Goal: Information Seeking & Learning: Learn about a topic

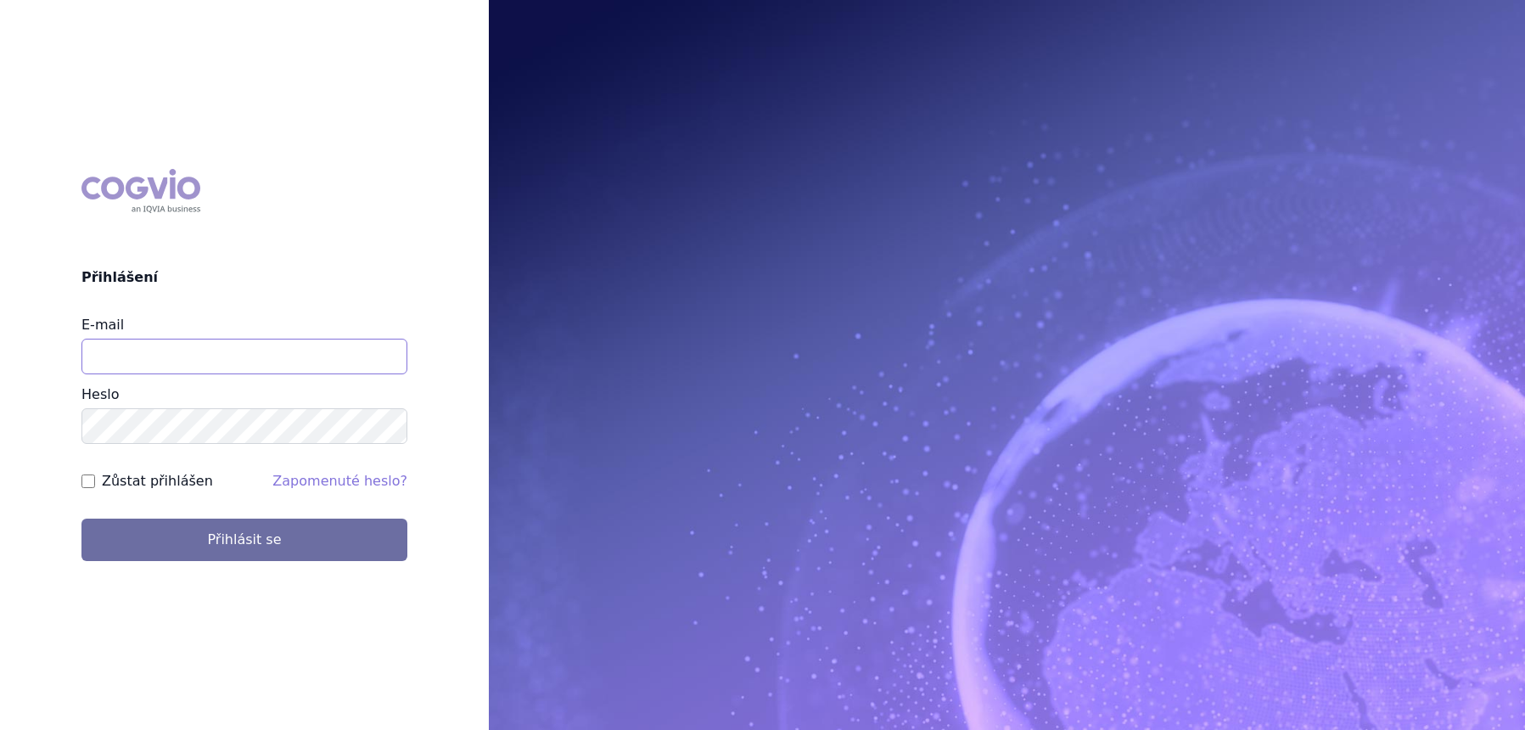
type input "lucie.sichtova@medochemie.com"
click at [350, 513] on form "E-mail lucie.sichtova@medochemie.com Heslo Zůstat přihlášen Zapomenuté heslo? P…" at bounding box center [244, 438] width 326 height 246
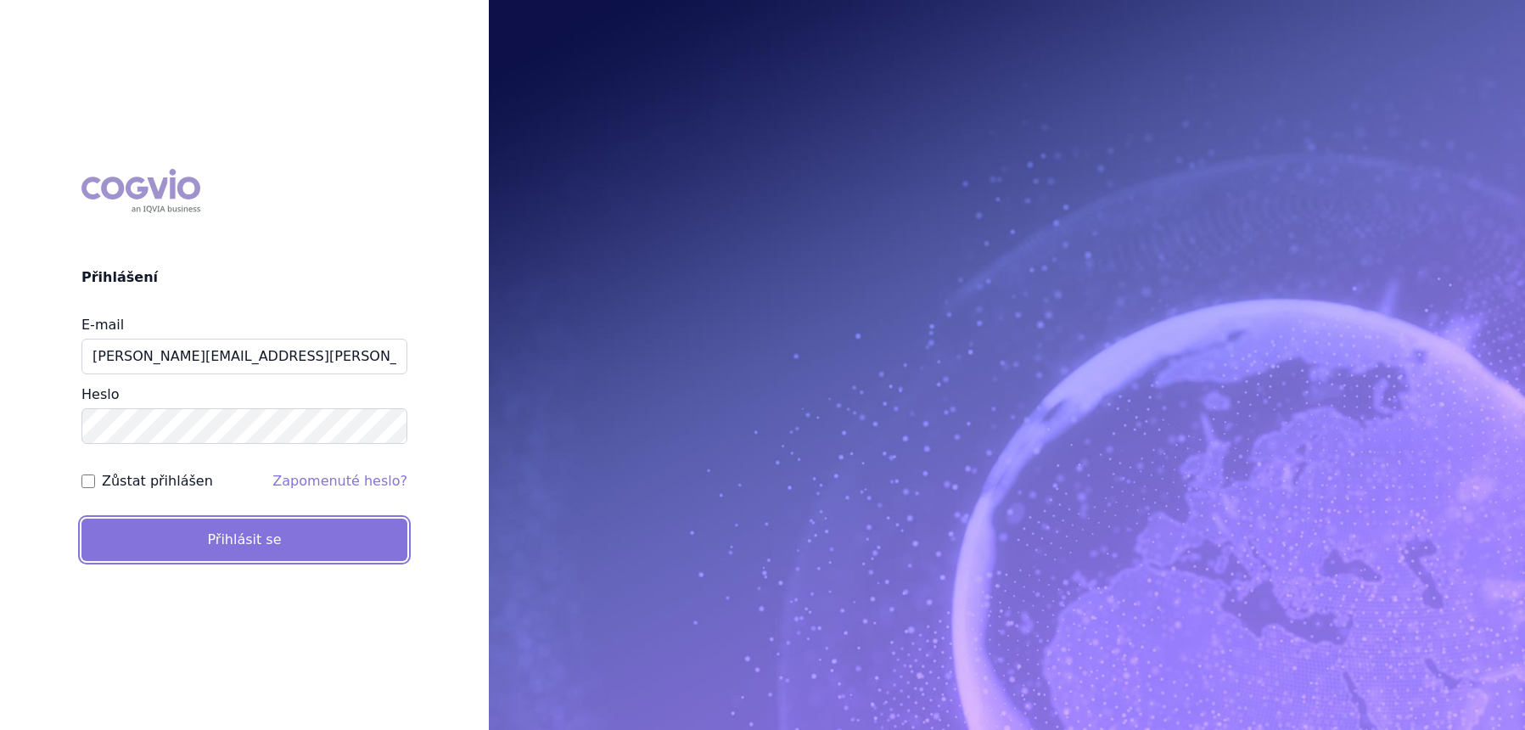
click at [342, 526] on button "Přihlásit se" at bounding box center [244, 539] width 326 height 42
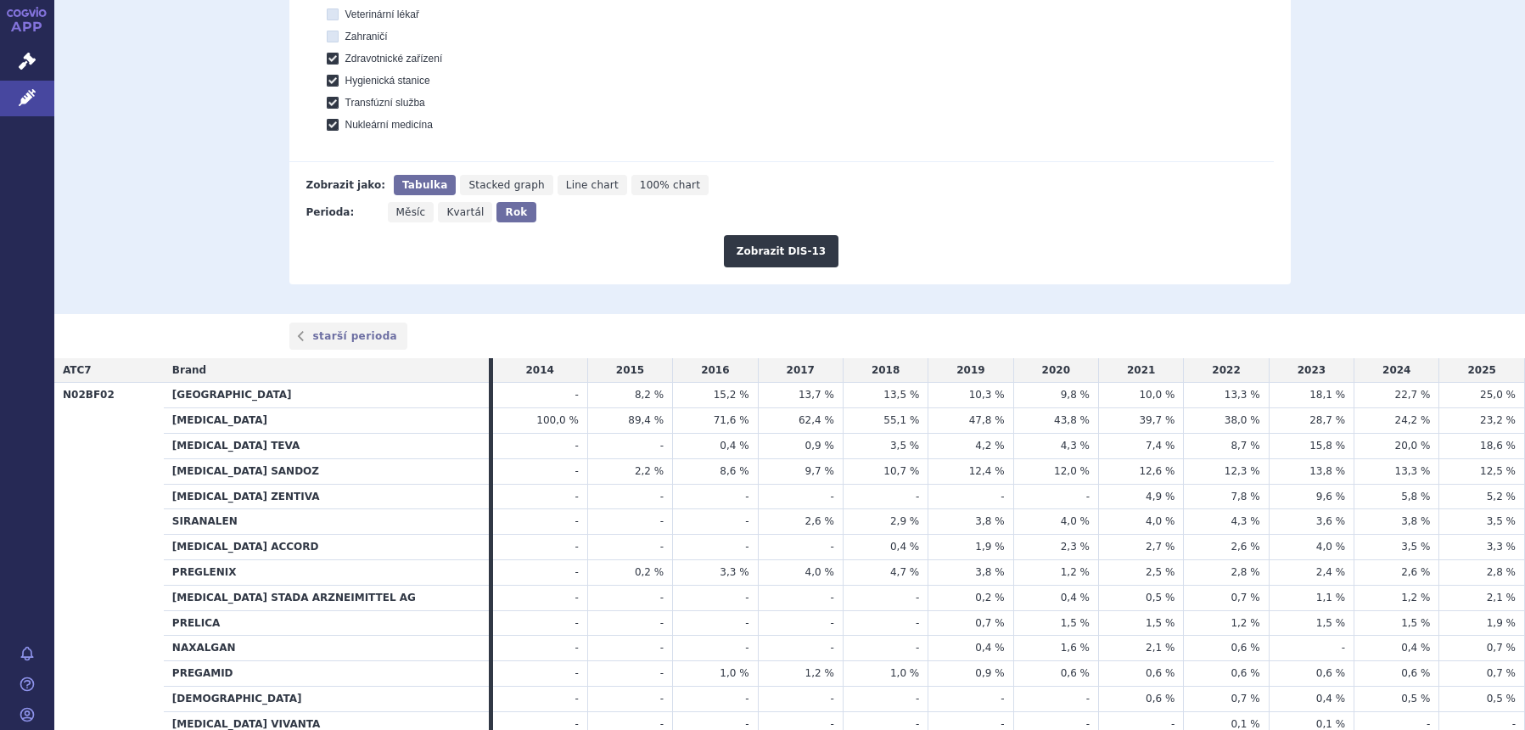
scroll to position [742, 0]
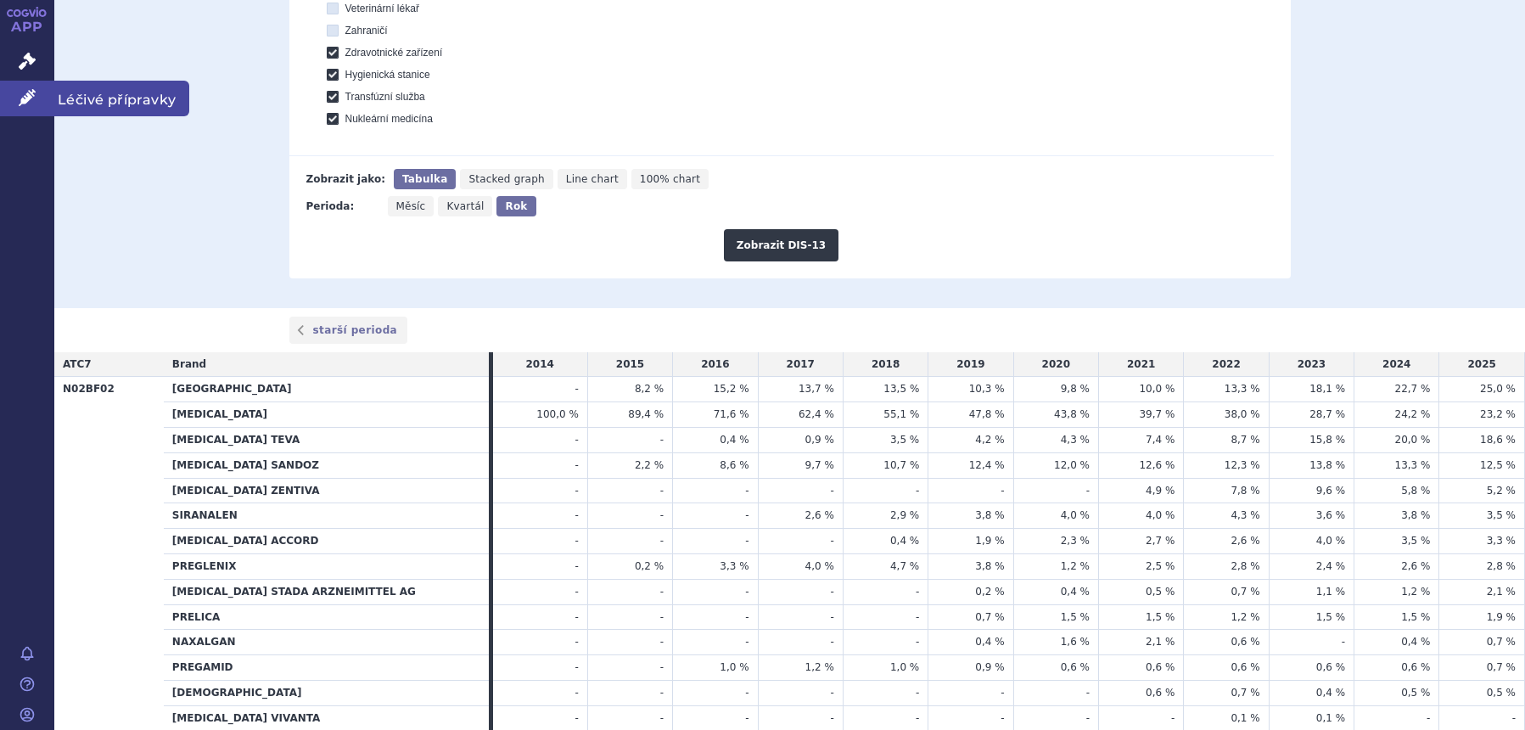
click at [42, 107] on link "Léčivé přípravky" at bounding box center [27, 99] width 54 height 36
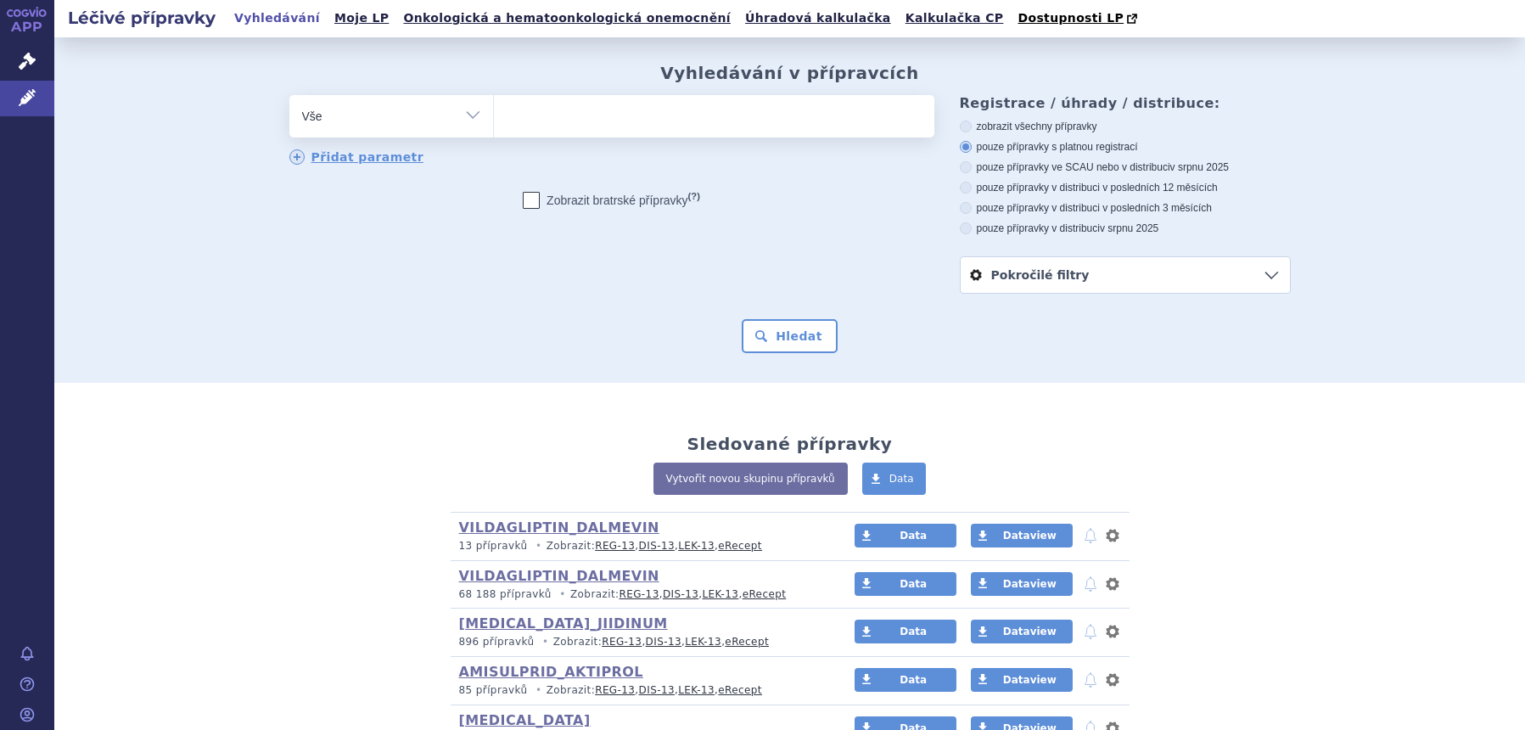
click at [342, 115] on select "Vše Přípravek/SUKL kód MAH VPOIS ATC/Aktivní látka Léková forma Síla" at bounding box center [391, 114] width 204 height 38
select select "filter-atc-group"
click at [289, 96] on select "Vše Přípravek/SUKL kód MAH VPOIS ATC/Aktivní látka Léková forma Síla" at bounding box center [391, 114] width 204 height 38
click at [583, 124] on ul at bounding box center [714, 113] width 440 height 36
click at [494, 124] on select at bounding box center [493, 115] width 1 height 42
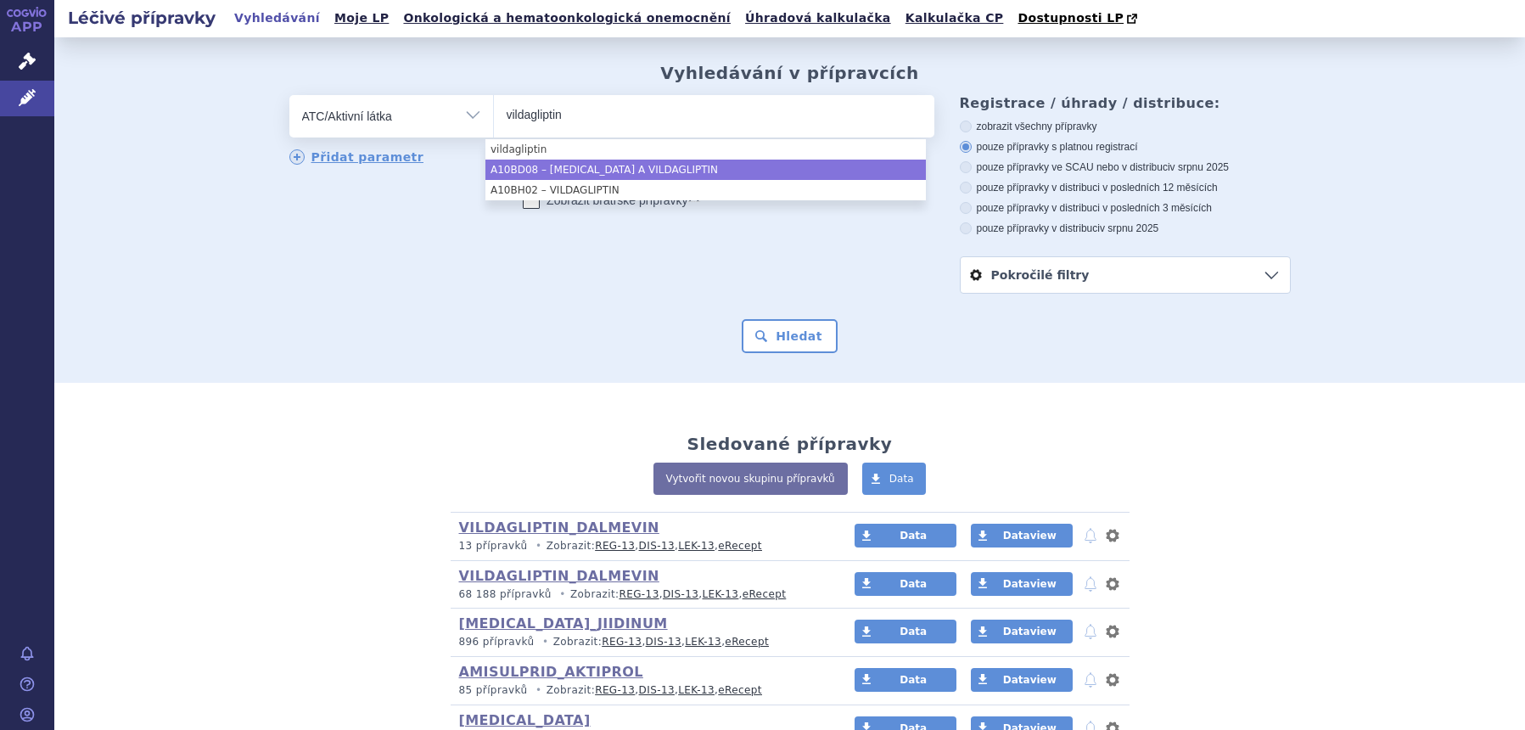
type input "vildagliptin"
select select "A10BD08"
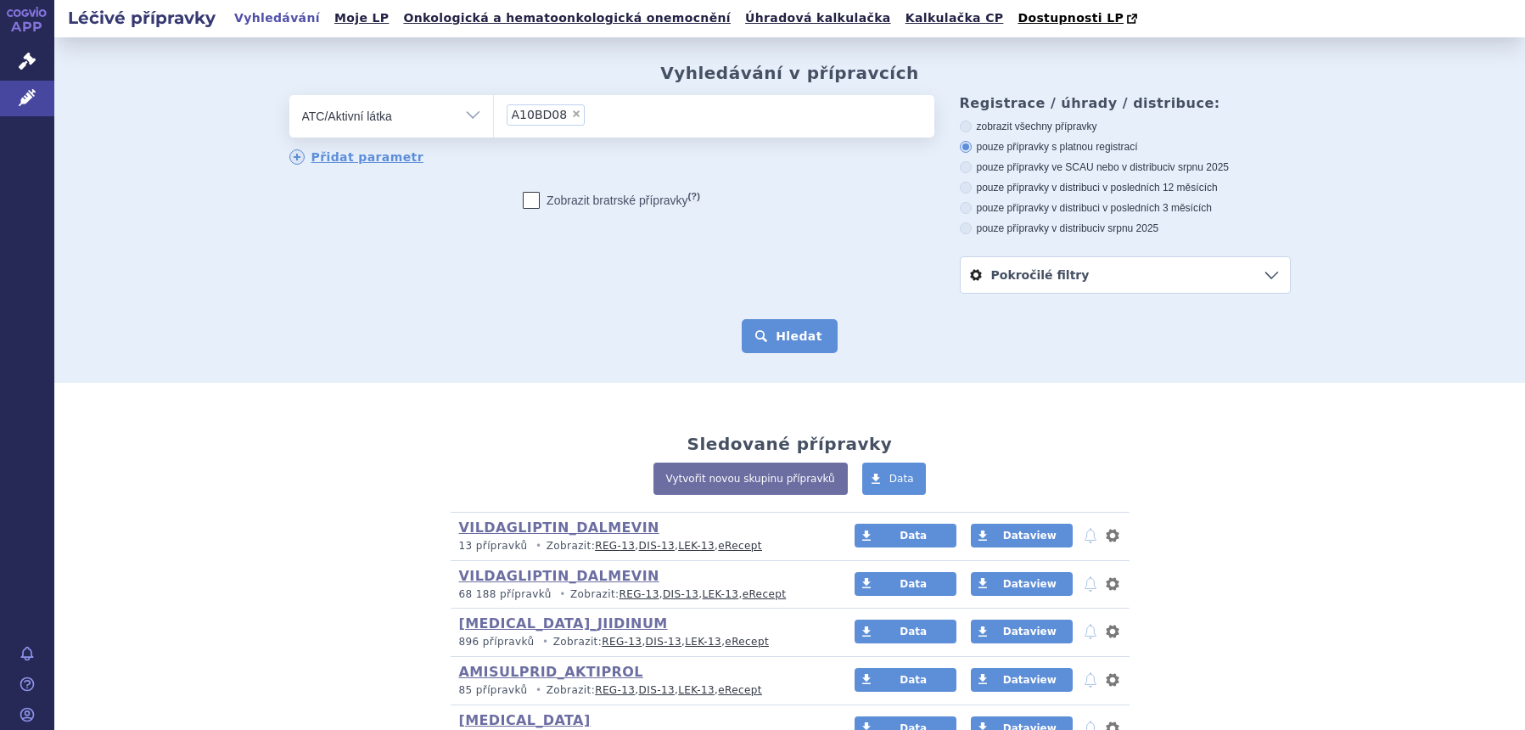
click at [779, 326] on button "Hledat" at bounding box center [790, 336] width 96 height 34
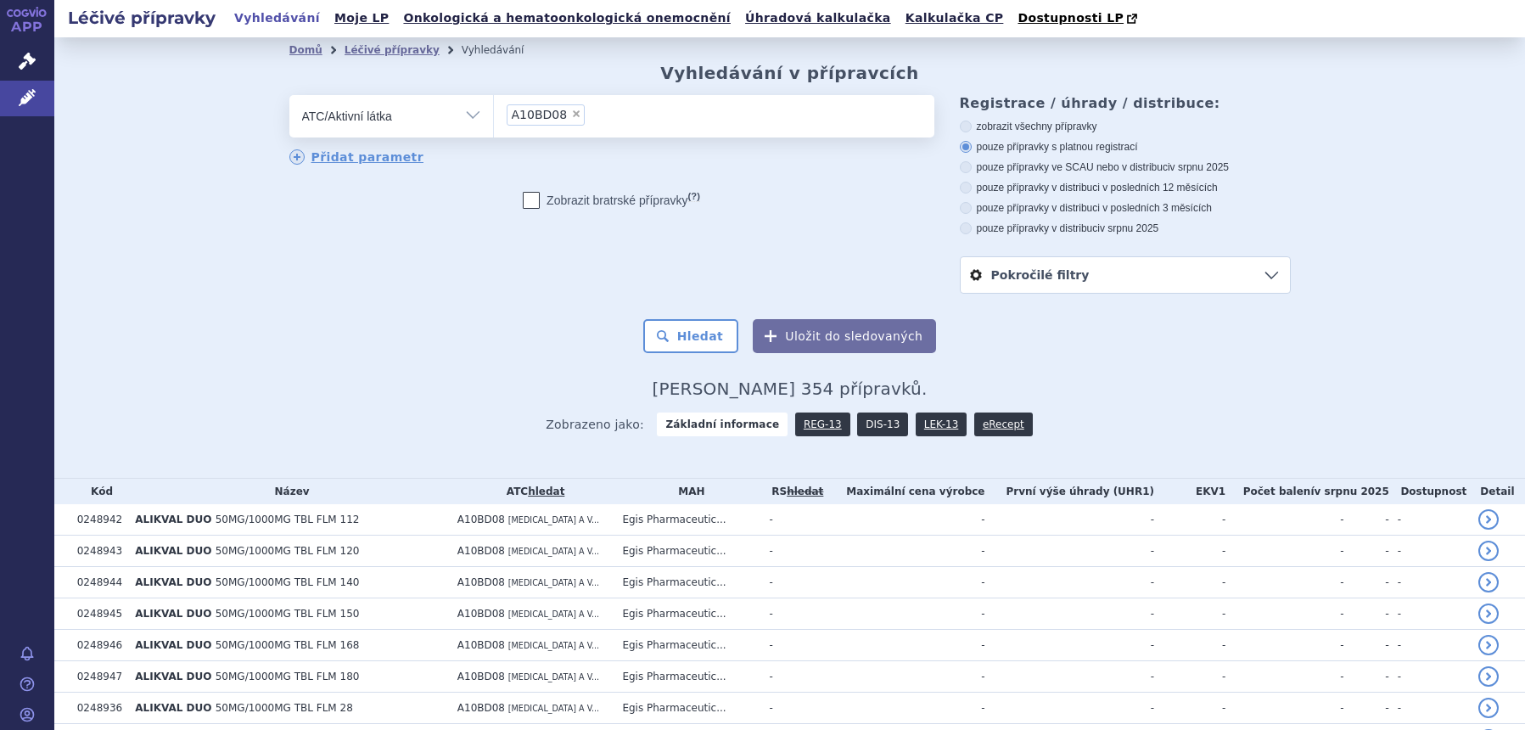
click at [857, 422] on link "DIS-13" at bounding box center [882, 424] width 51 height 24
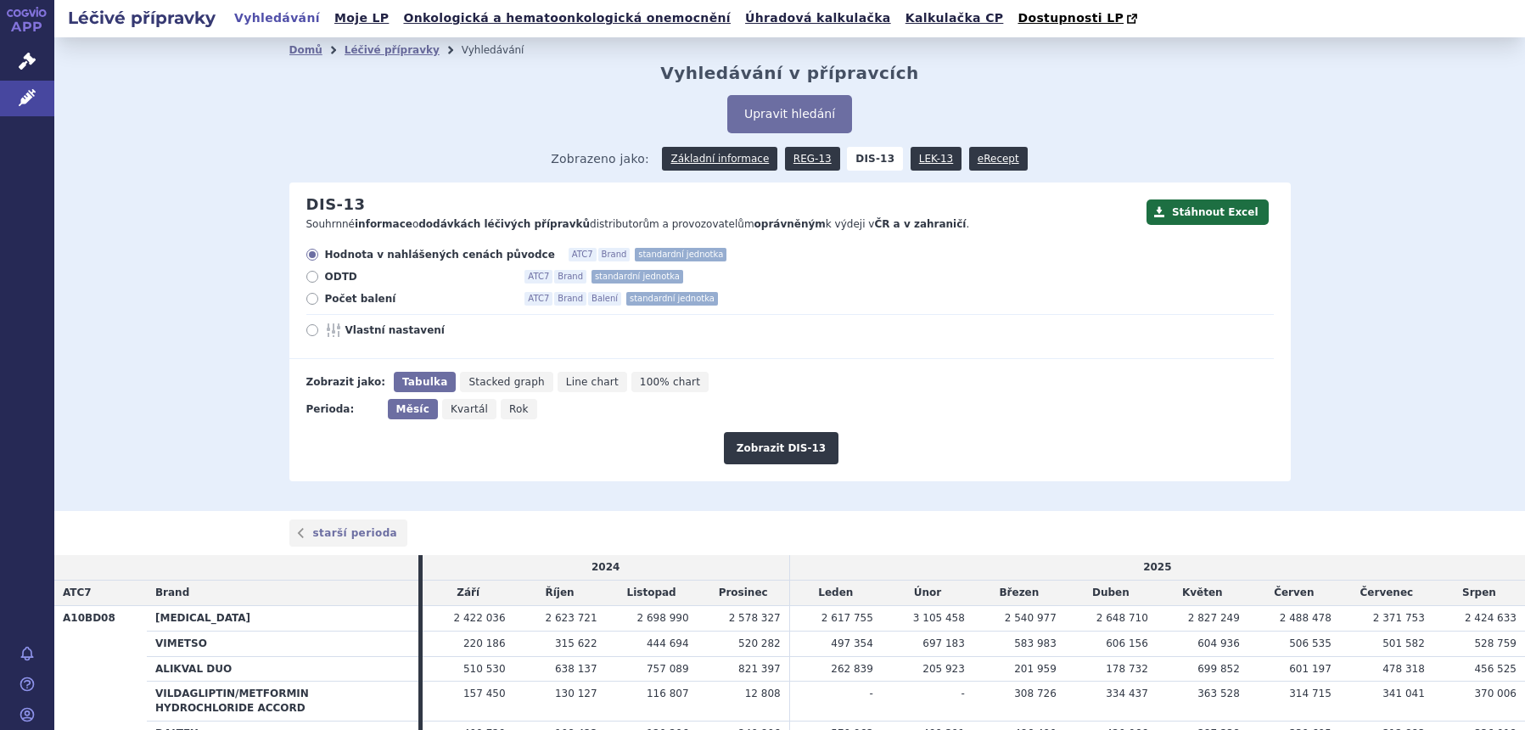
click at [343, 301] on span "Počet balení" at bounding box center [418, 299] width 187 height 14
click at [319, 301] on input "Počet balení ATC7 Brand Balení standardní jednotka" at bounding box center [313, 300] width 11 height 11
radio input "true"
click at [345, 321] on div "Hodnota v nahlášených cenách původce ATC7 Brand standardní jednotka ODTD ATC7 B…" at bounding box center [781, 303] width 984 height 111
click at [348, 329] on span "Vlastní nastavení" at bounding box center [438, 330] width 187 height 14
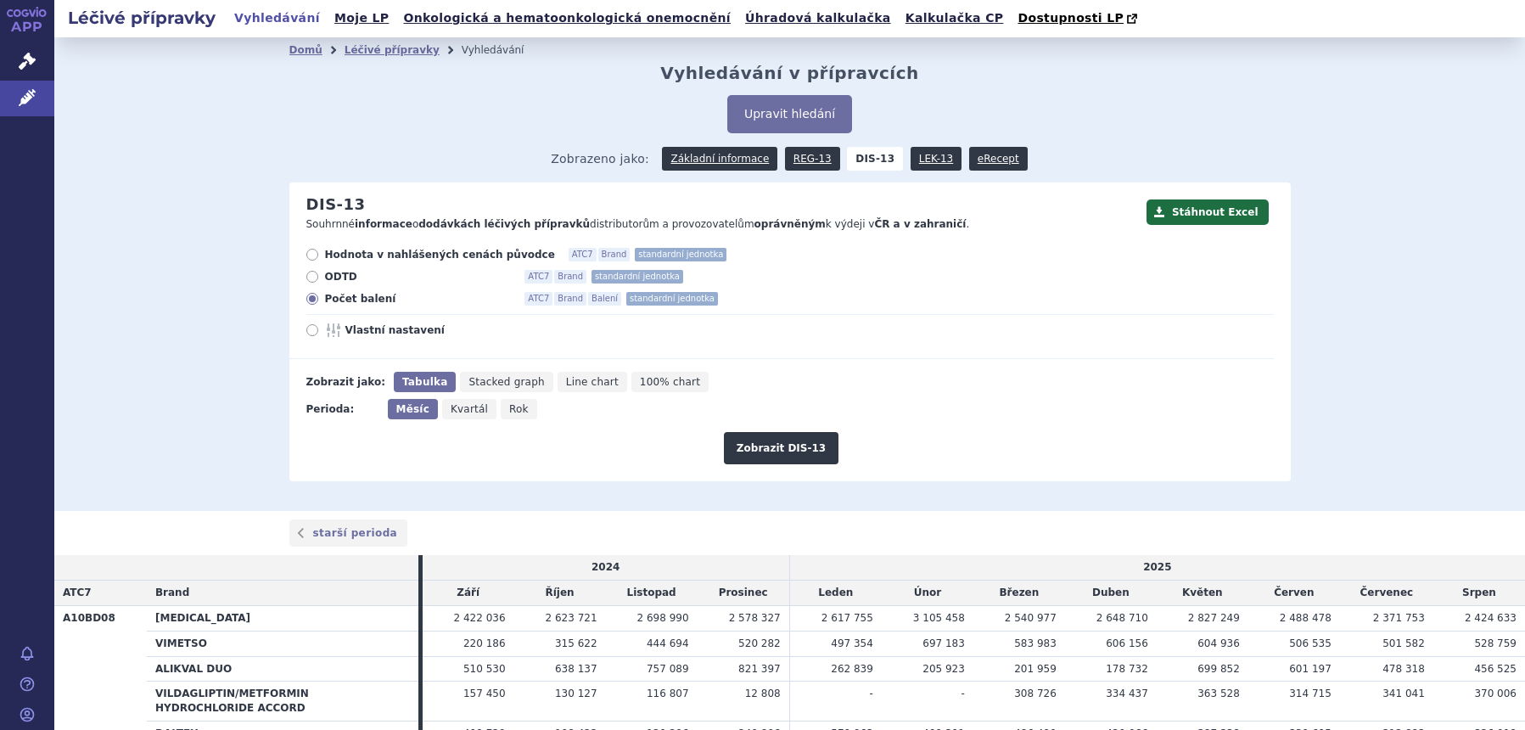
click at [319, 329] on input "Vlastní nastavení" at bounding box center [313, 332] width 11 height 11
radio input "true"
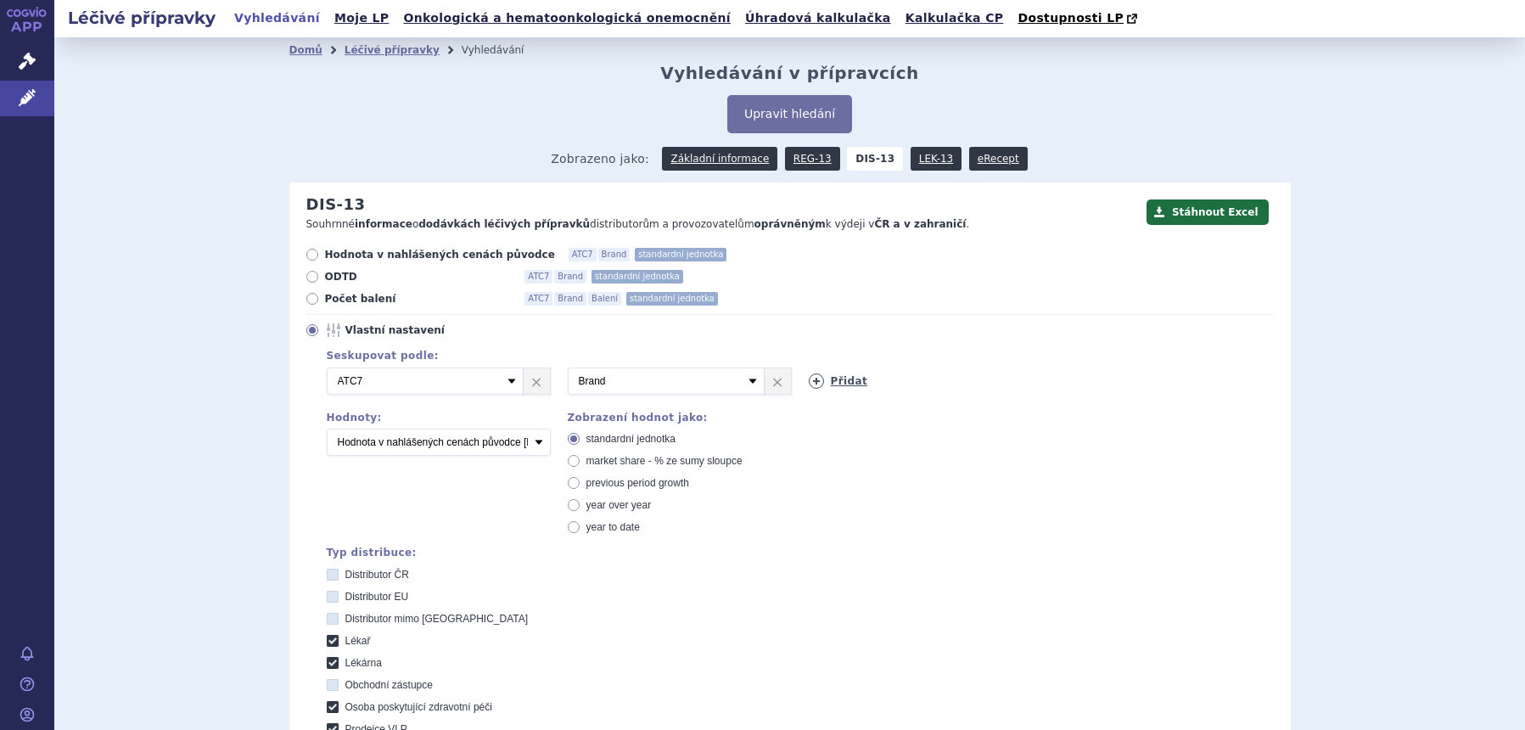
click at [809, 381] on icon at bounding box center [816, 380] width 15 height 15
click at [809, 381] on select "Vyberte groupování ATC3 ATC5 ATC7 Brand Balení SÚKL kód MAH VPOIS Referenční sk…" at bounding box center [907, 380] width 197 height 27
select select "mah"
click at [809, 368] on select "Vyberte groupování ATC3 ATC5 ATC7 Brand Balení SÚKL kód MAH VPOIS Referenční sk…" at bounding box center [907, 380] width 197 height 27
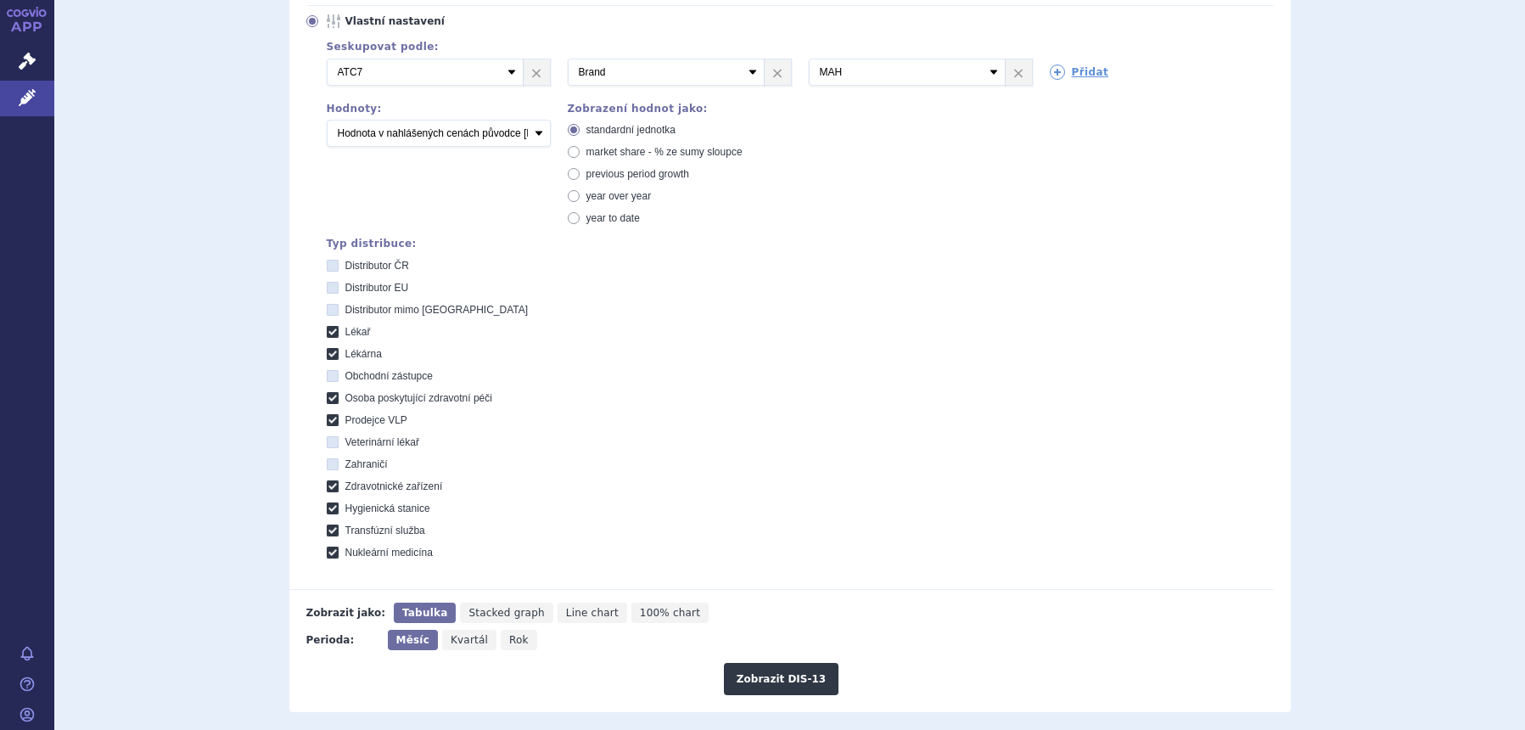
scroll to position [318, 0]
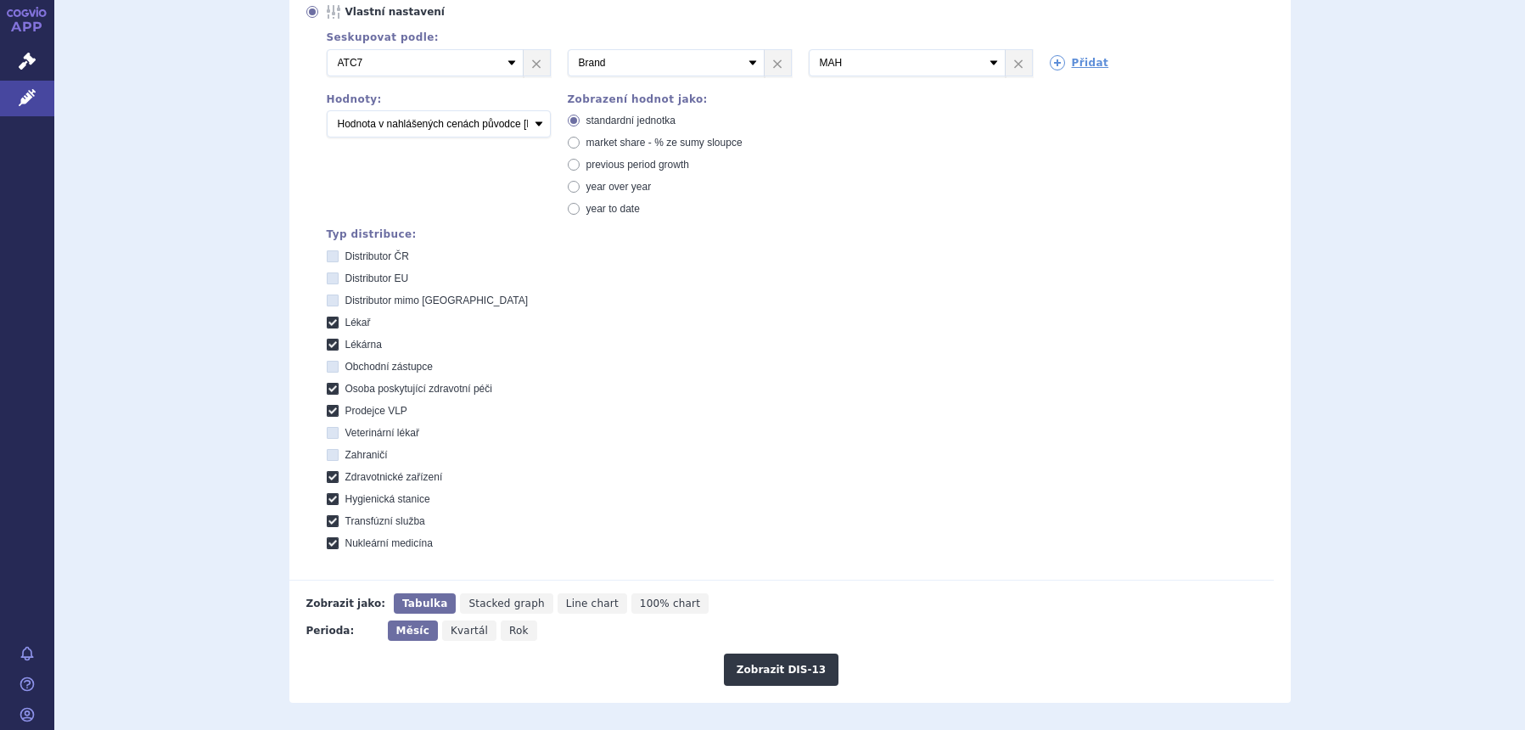
click at [509, 625] on span "Rok" at bounding box center [519, 631] width 20 height 12
click at [501, 625] on input "Rok" at bounding box center [506, 625] width 11 height 11
radio input "true"
click at [752, 664] on button "Zobrazit DIS-13" at bounding box center [781, 669] width 115 height 32
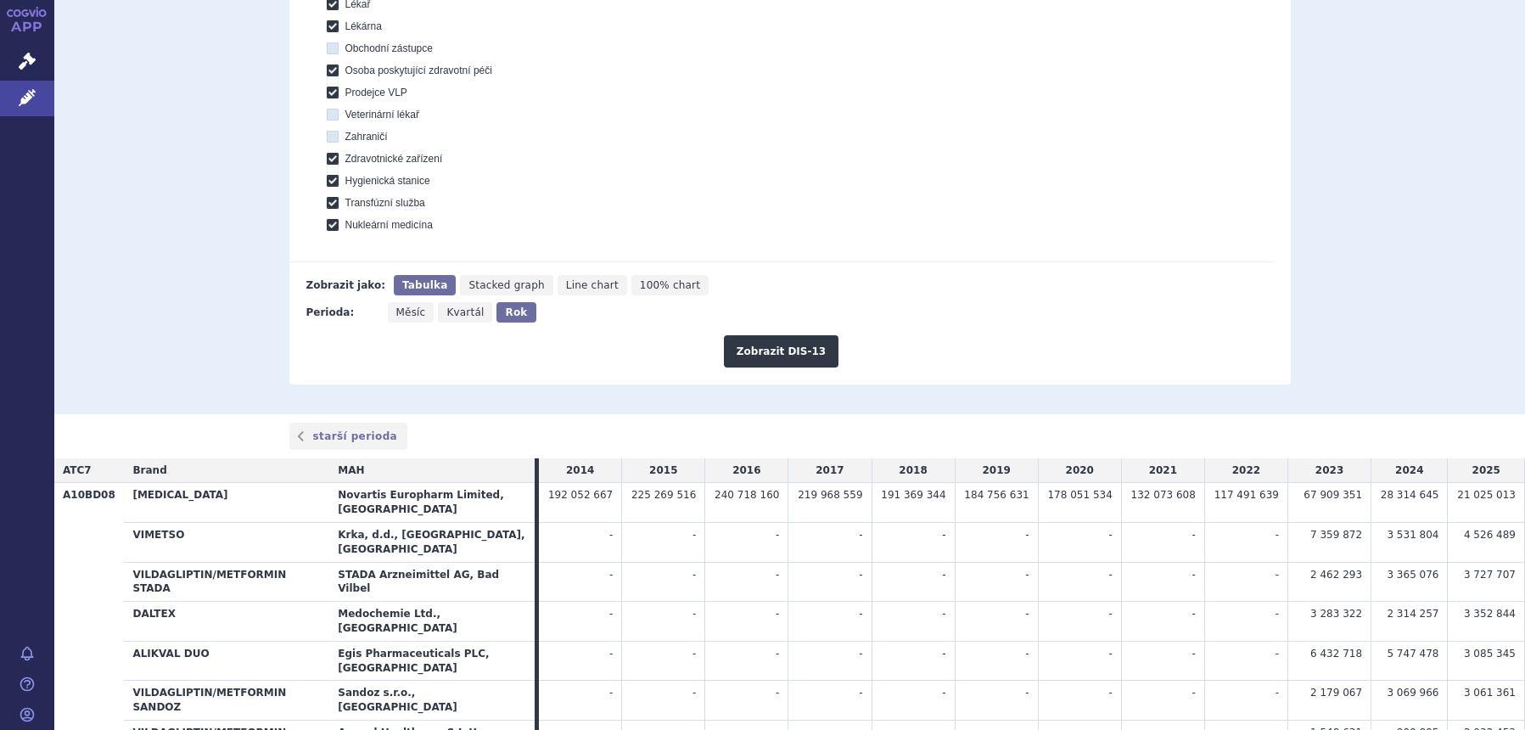
scroll to position [803, 0]
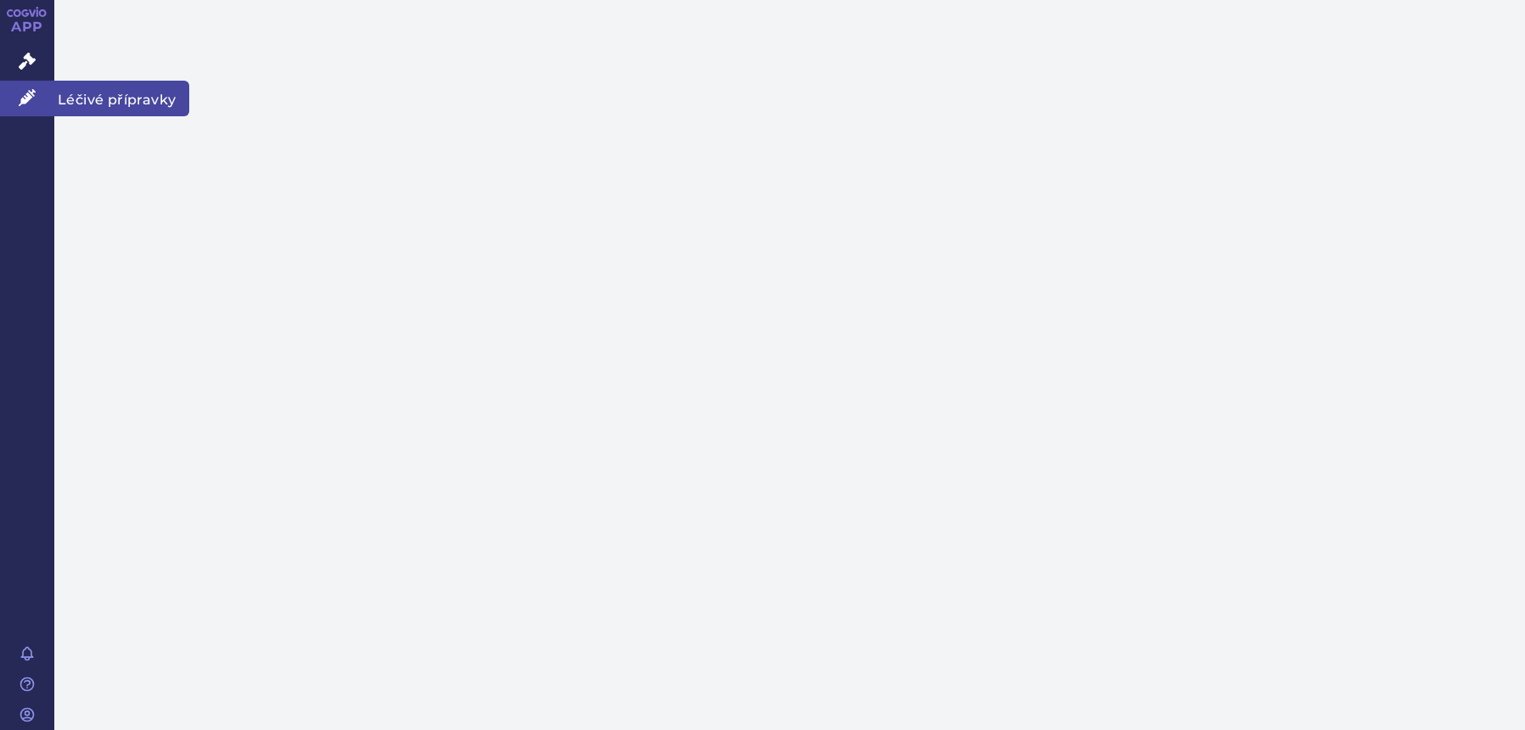
click at [18, 91] on link "Léčivé přípravky" at bounding box center [27, 99] width 54 height 36
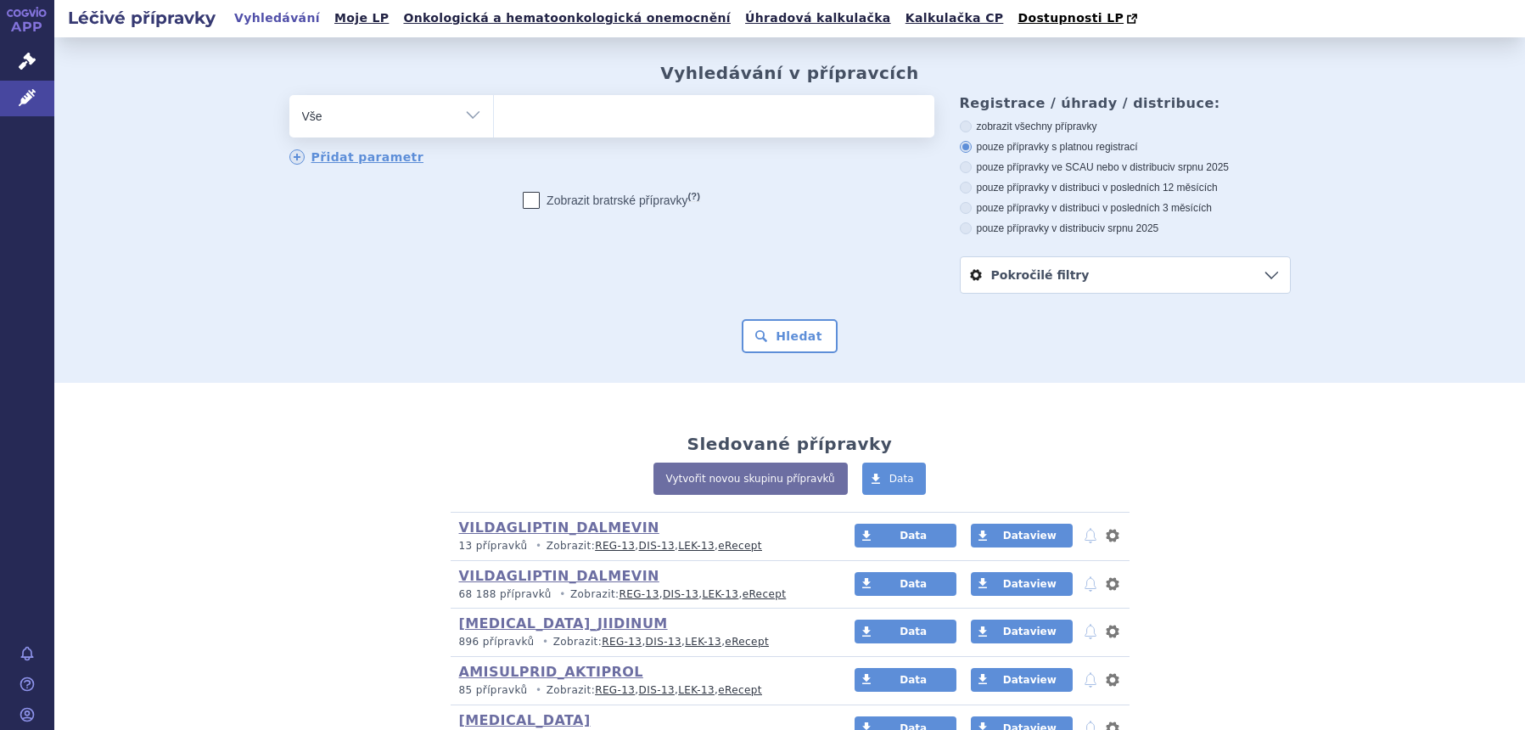
click at [415, 129] on select "Vše Přípravek/SUKL kód MAH VPOIS ATC/Aktivní látka Léková forma Síla" at bounding box center [391, 114] width 204 height 38
select select "filter-atc-group"
click at [289, 96] on select "Vše Přípravek/SUKL kód MAH VPOIS ATC/Aktivní látka Léková forma Síla" at bounding box center [391, 114] width 204 height 38
drag, startPoint x: 574, startPoint y: 126, endPoint x: 583, endPoint y: 126, distance: 8.5
click at [575, 126] on ul at bounding box center [714, 113] width 440 height 36
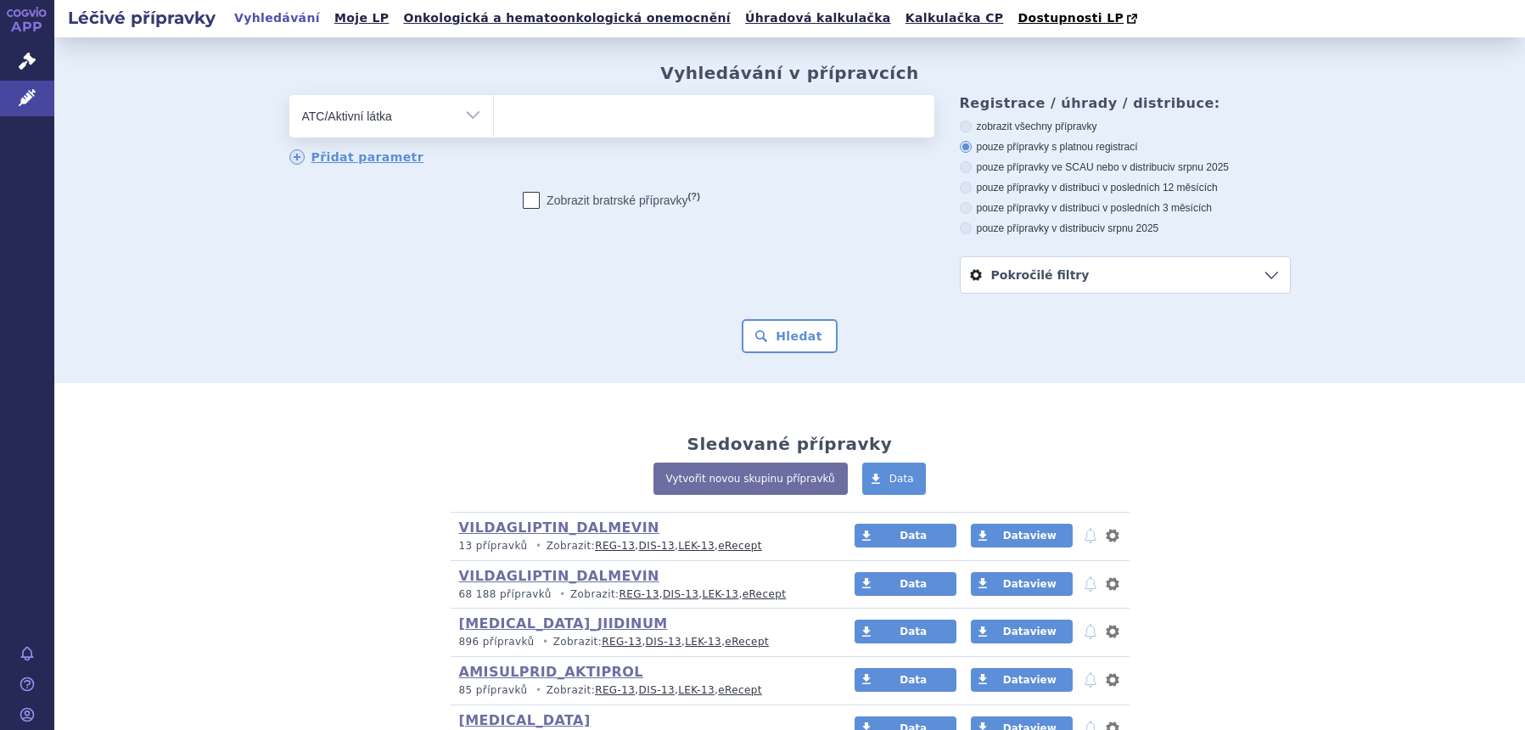
click at [494, 126] on select at bounding box center [493, 115] width 1 height 42
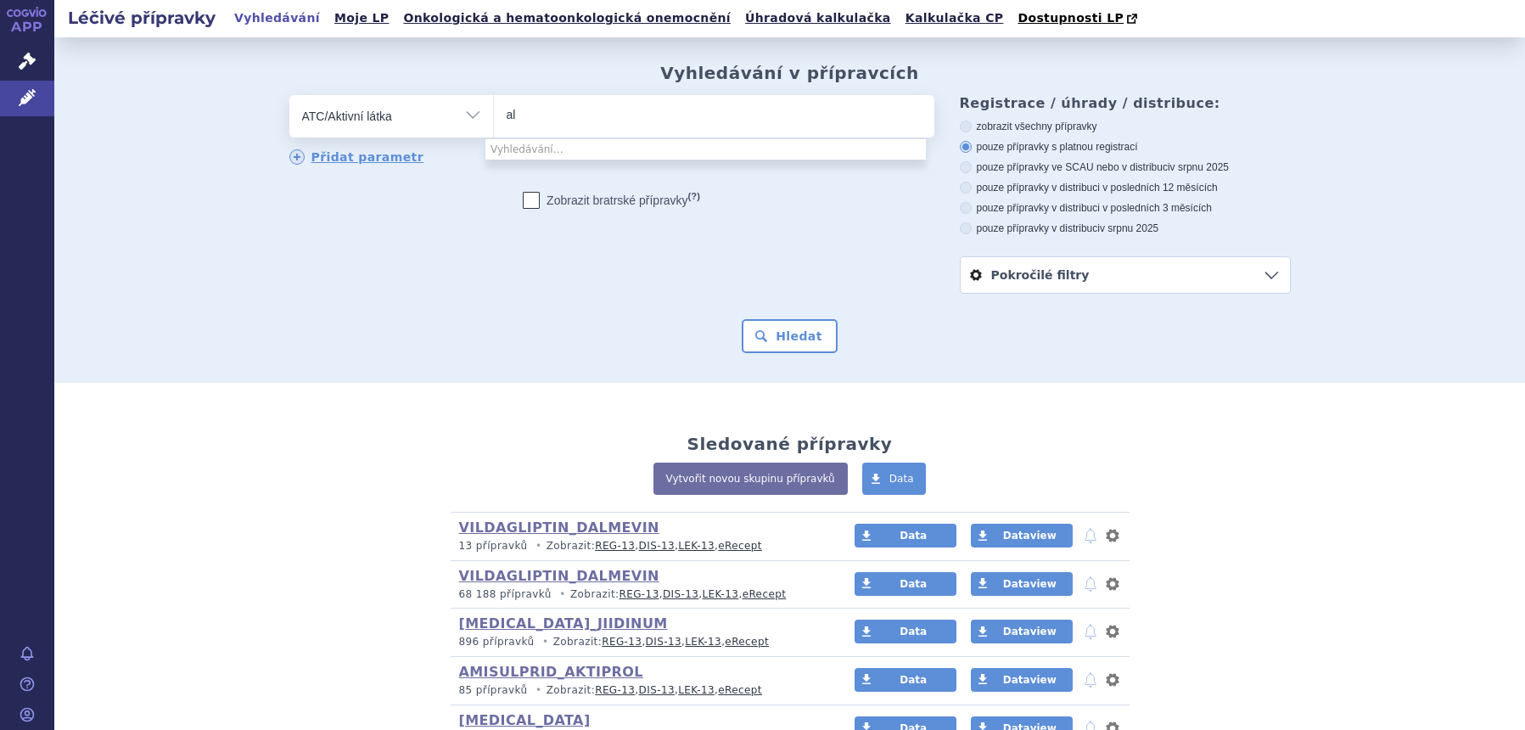
type input "a"
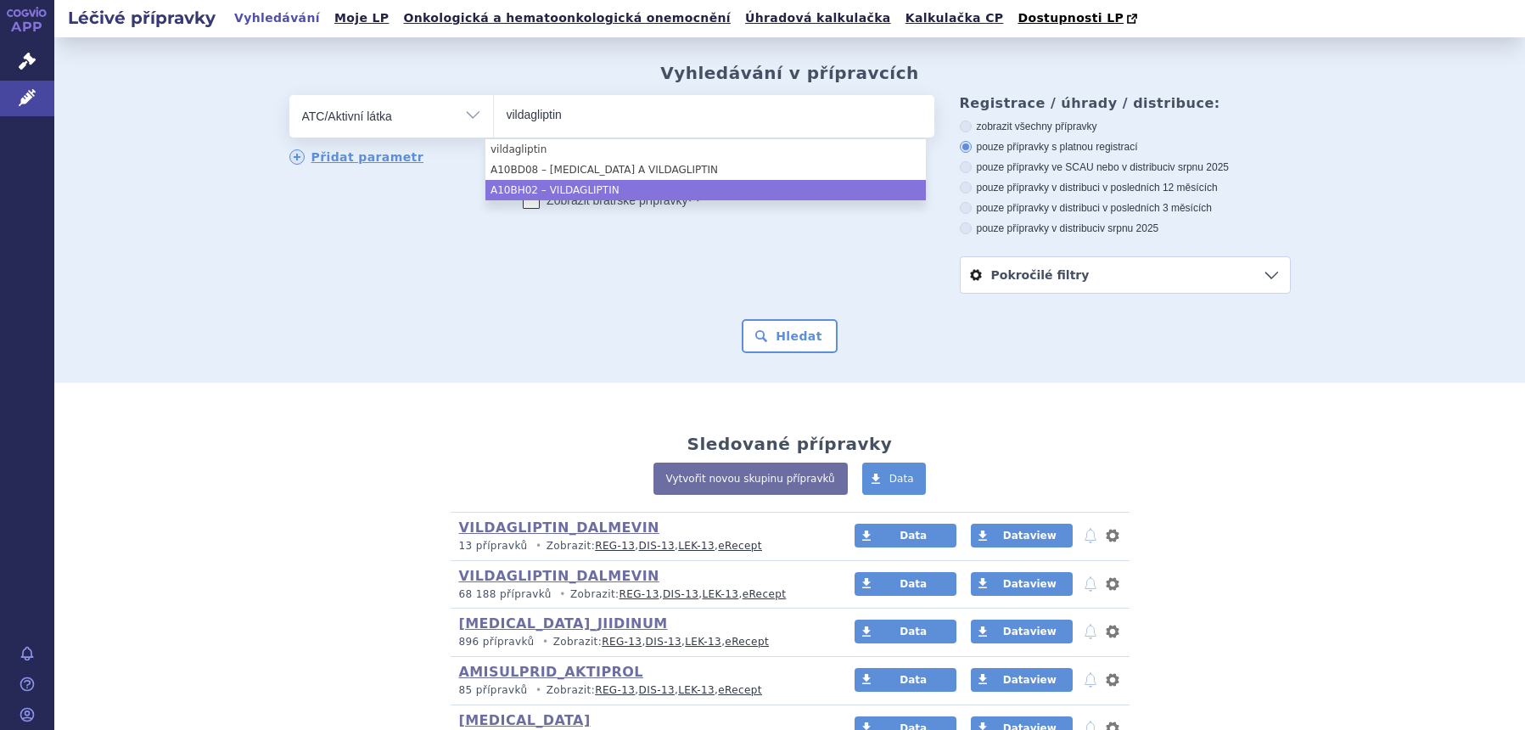
type input "vildagliptin"
select select "A10BH02"
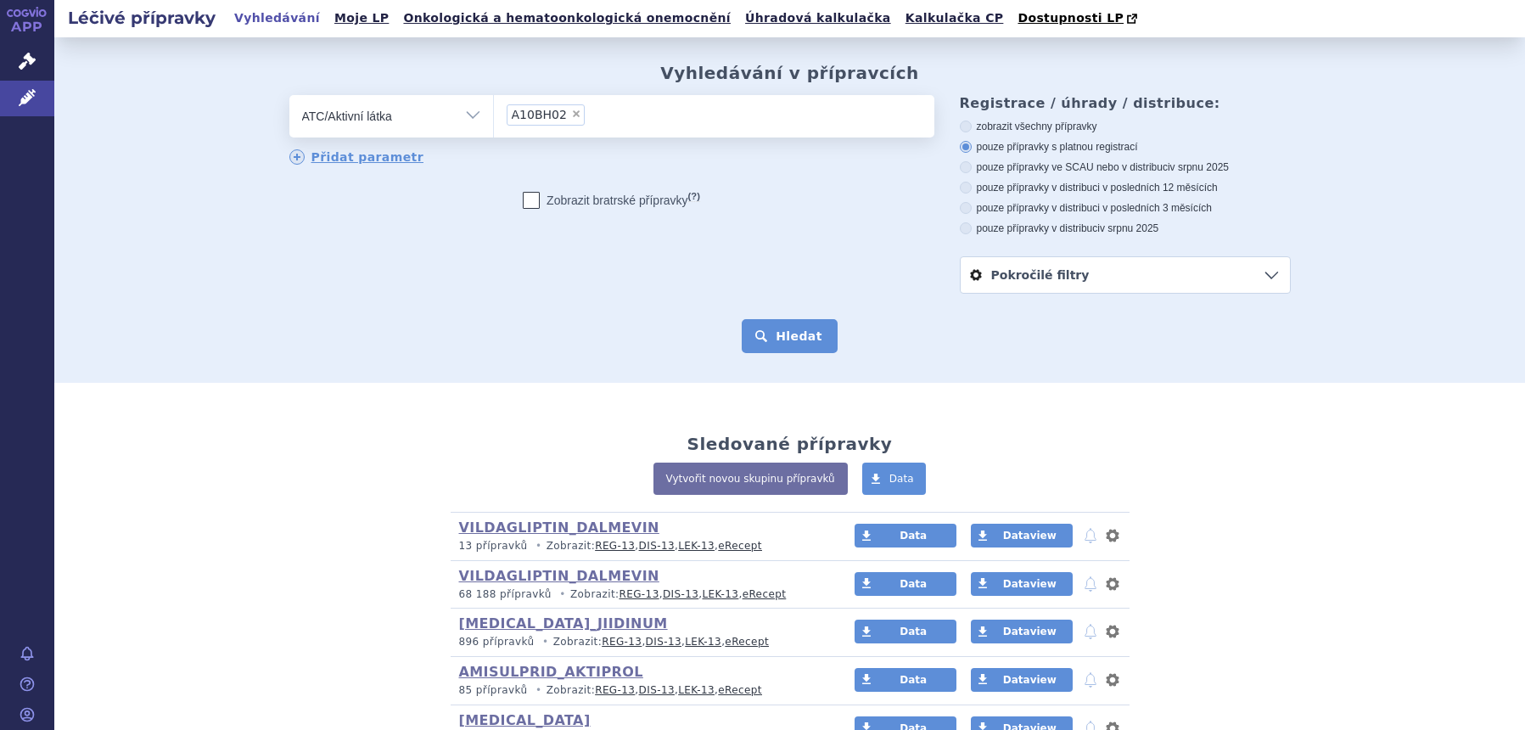
click at [784, 331] on button "Hledat" at bounding box center [790, 336] width 96 height 34
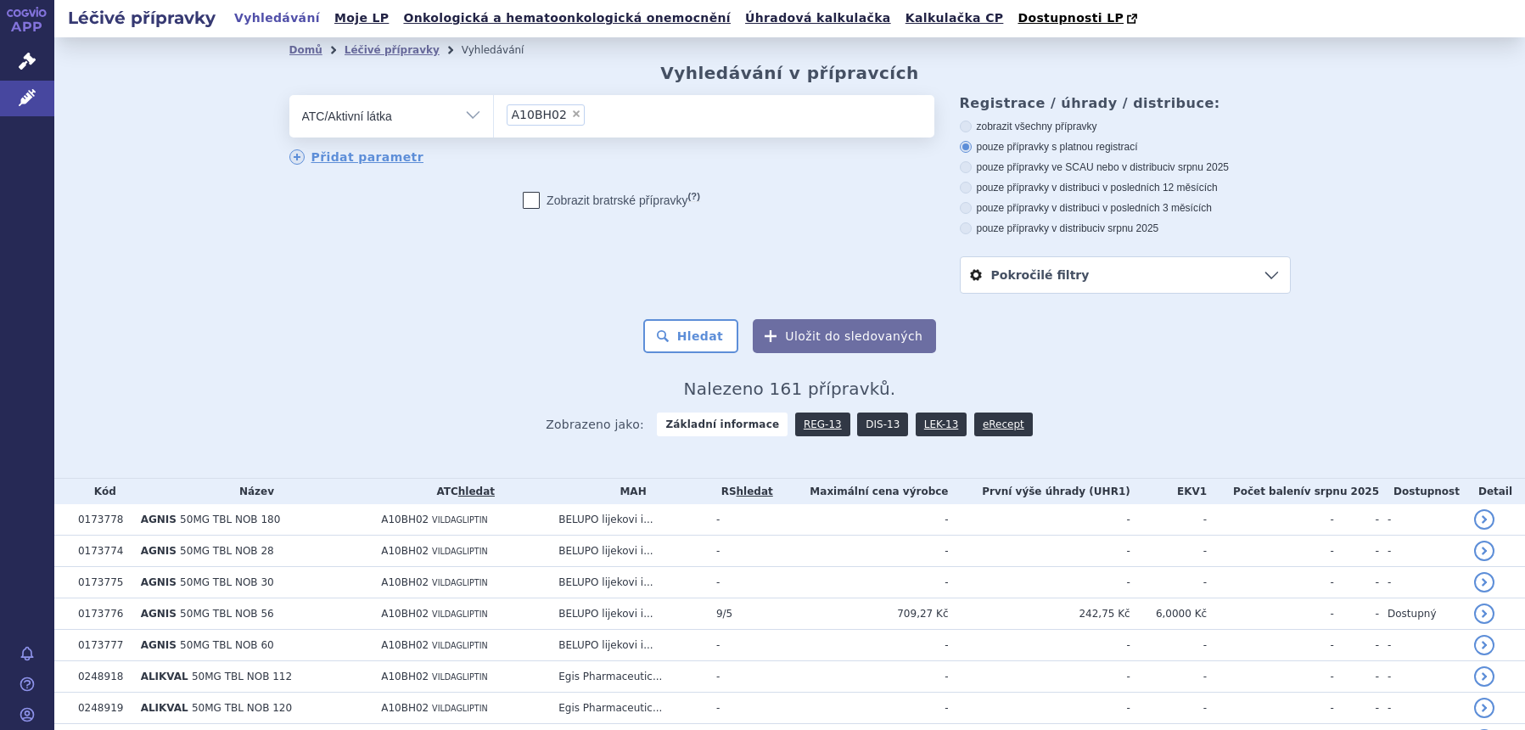
click at [858, 429] on link "DIS-13" at bounding box center [882, 424] width 51 height 24
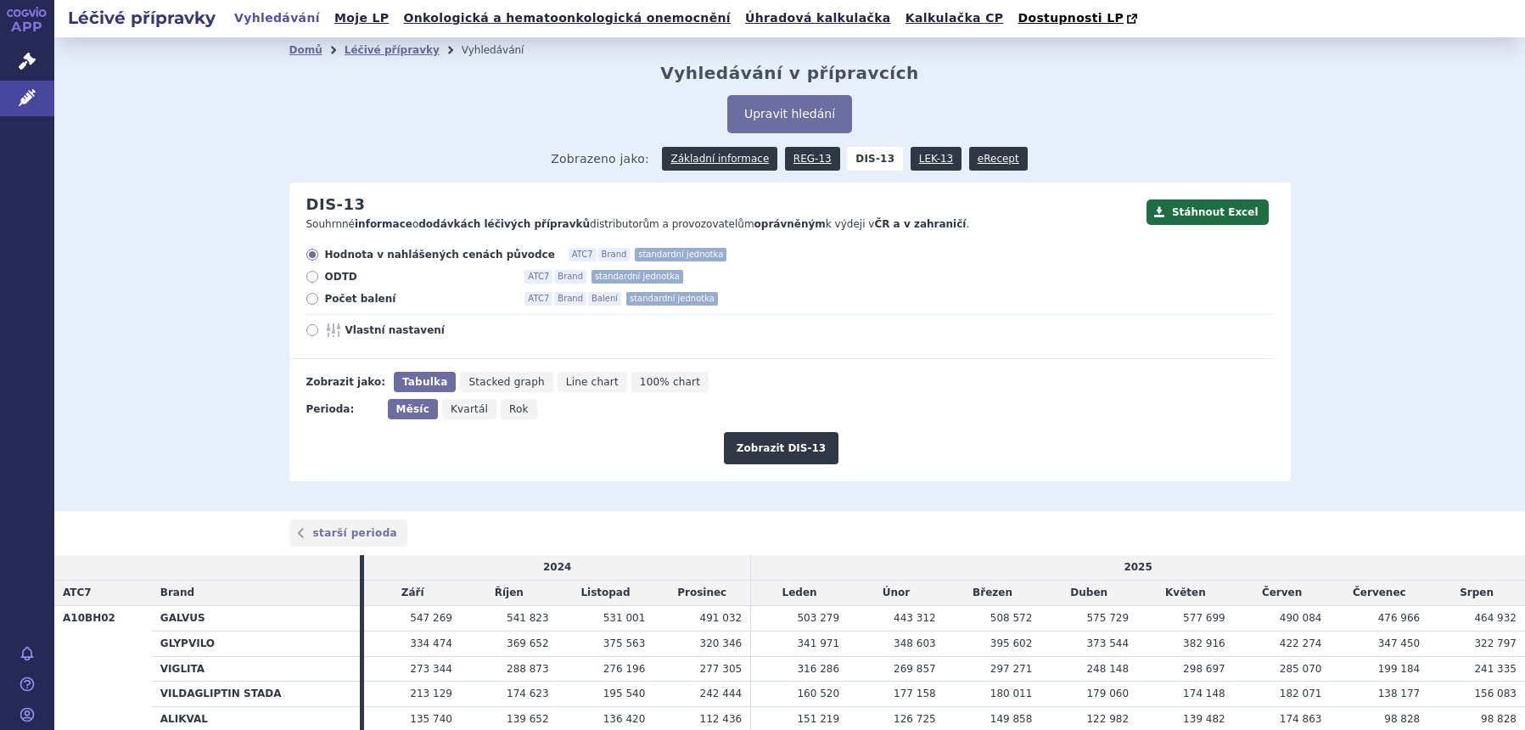
click at [503, 605] on td "541 823" at bounding box center [509, 617] width 97 height 25
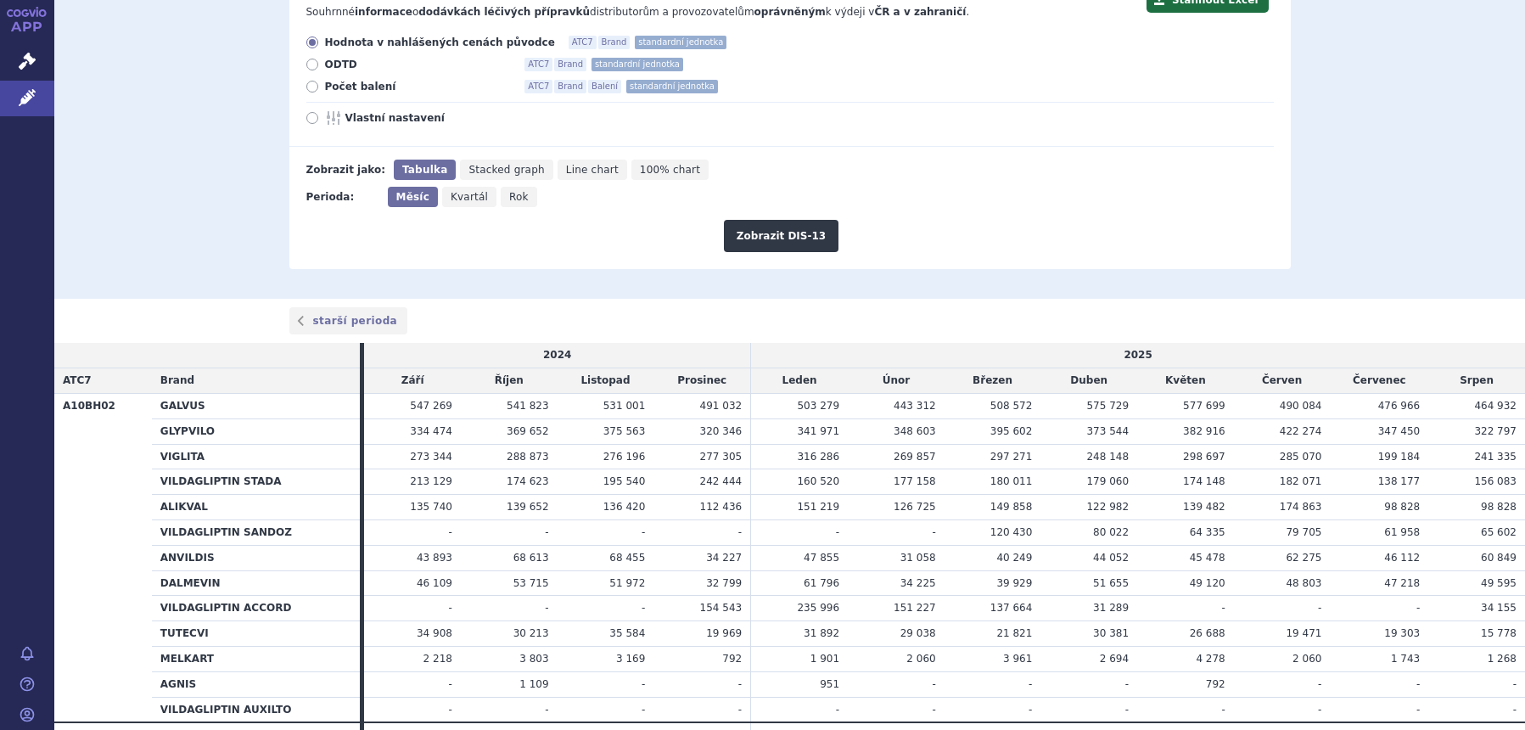
click at [508, 193] on icon "Rok" at bounding box center [519, 197] width 36 height 20
click at [508, 193] on input "Rok" at bounding box center [506, 192] width 11 height 11
radio input "true"
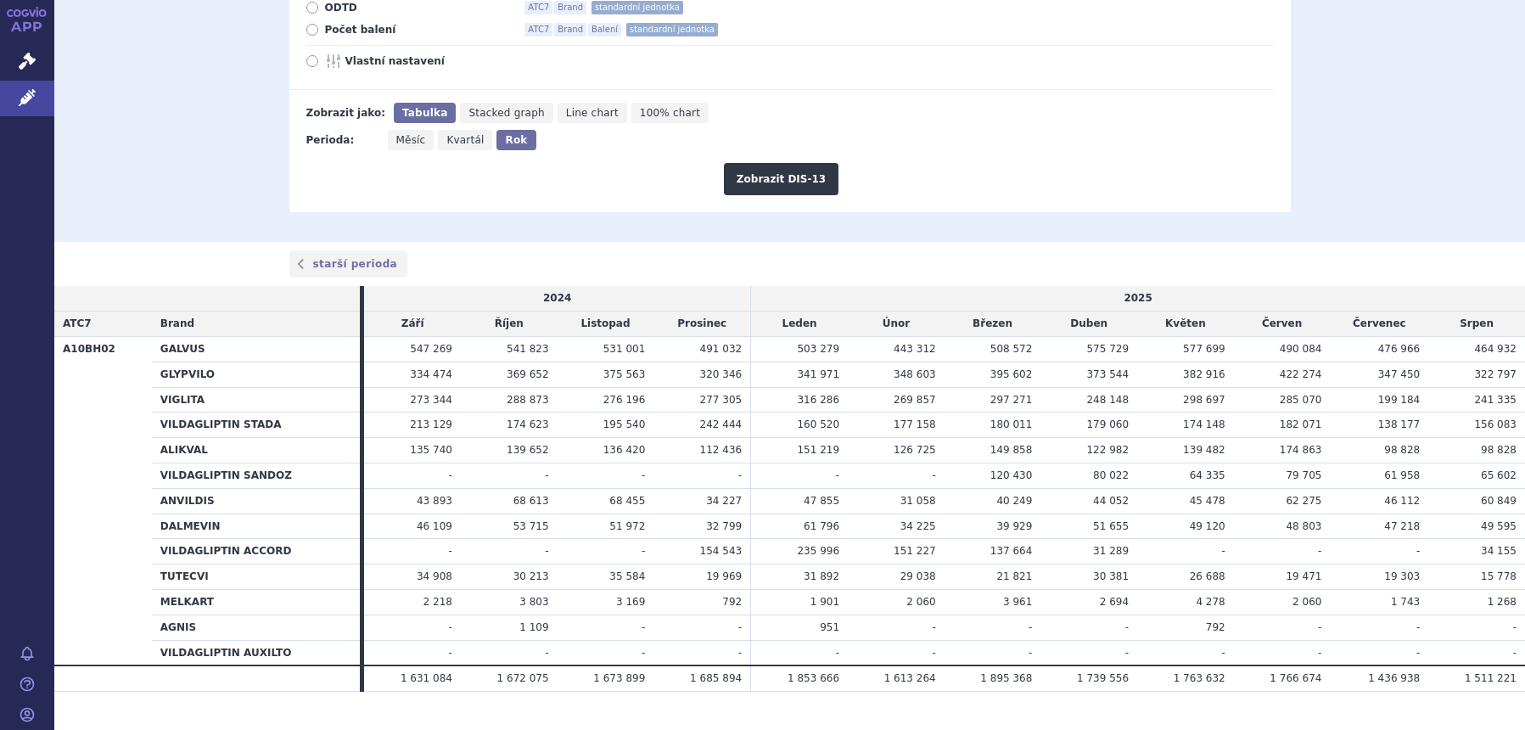
scroll to position [300, 0]
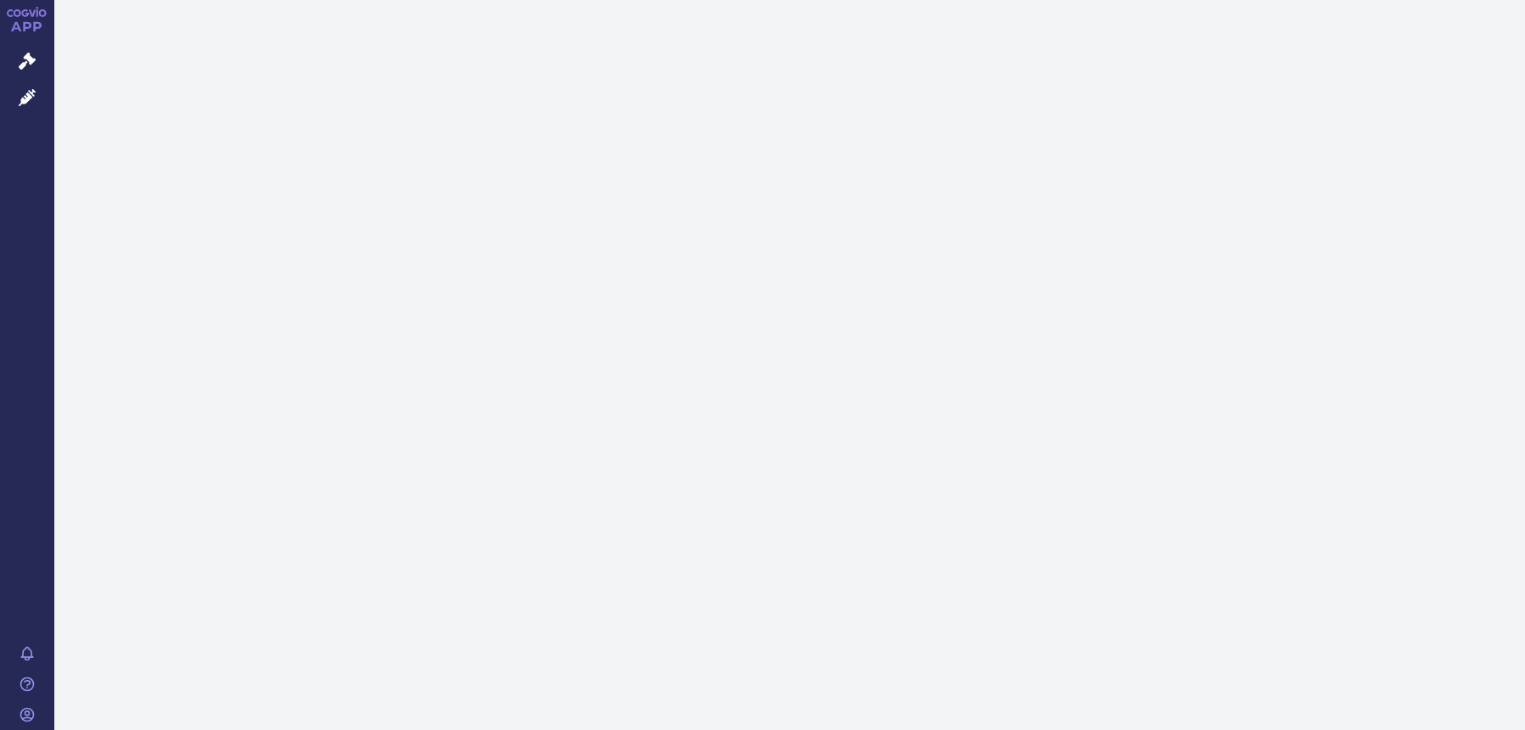
click at [33, 104] on icon at bounding box center [27, 97] width 17 height 17
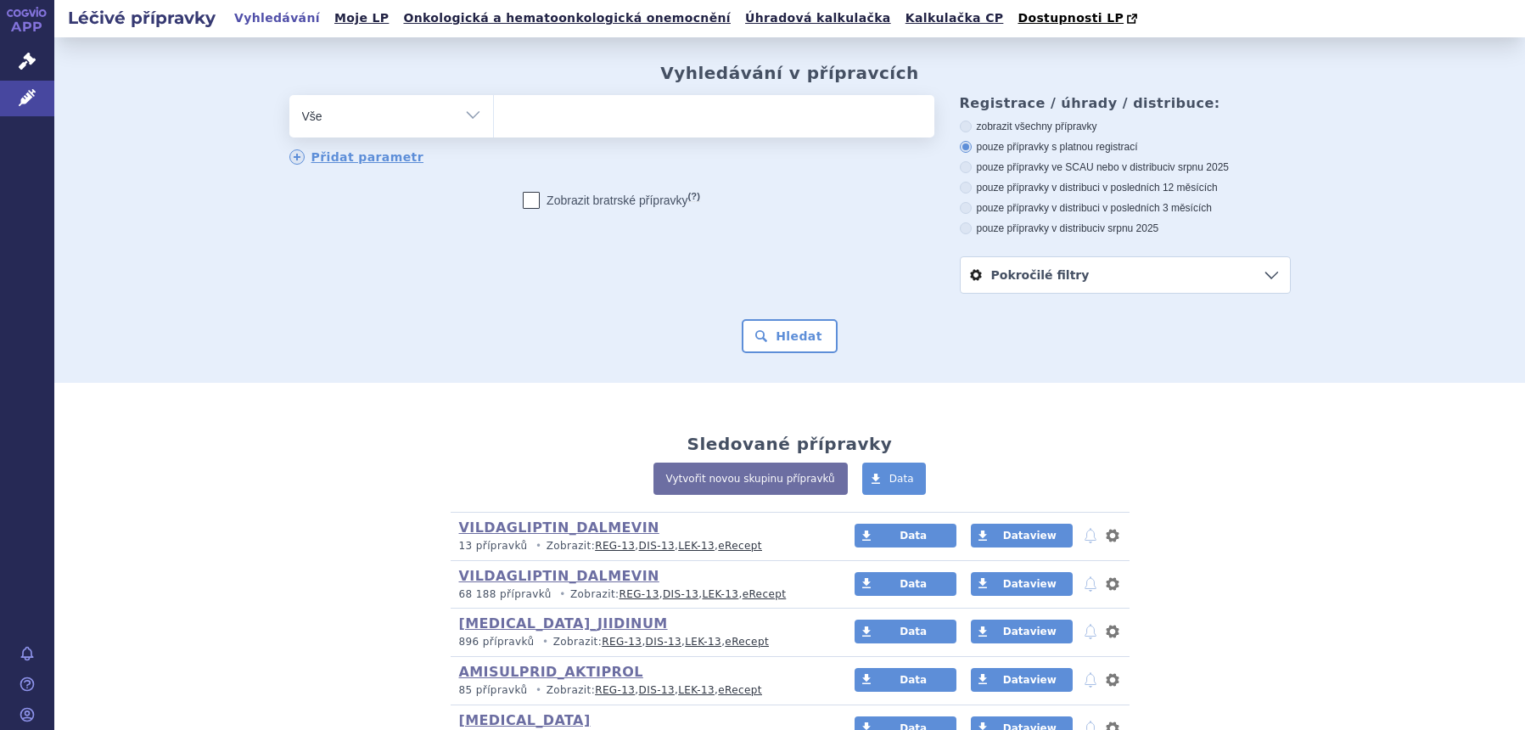
click at [369, 119] on select "Vše Přípravek/SUKL kód MAH VPOIS ATC/Aktivní látka Léková forma Síla" at bounding box center [391, 114] width 204 height 38
select select "filter-atc-group"
click at [289, 96] on select "Vše Přípravek/SUKL kód MAH VPOIS ATC/Aktivní látka Léková forma Síla" at bounding box center [391, 114] width 204 height 38
click at [540, 119] on ul at bounding box center [714, 113] width 440 height 36
click at [494, 119] on select at bounding box center [493, 115] width 1 height 42
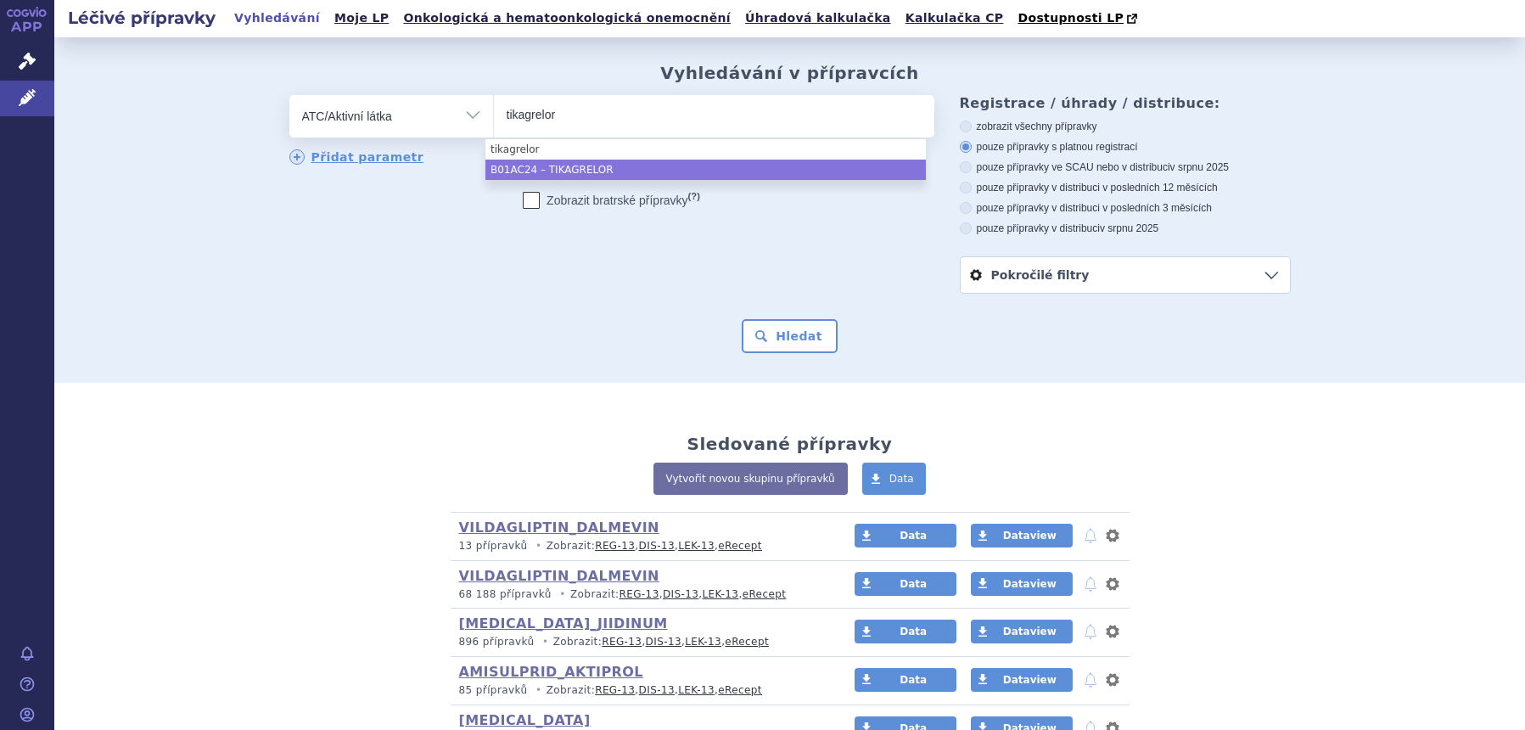
type input "tikagrelor"
select select "B01AC24"
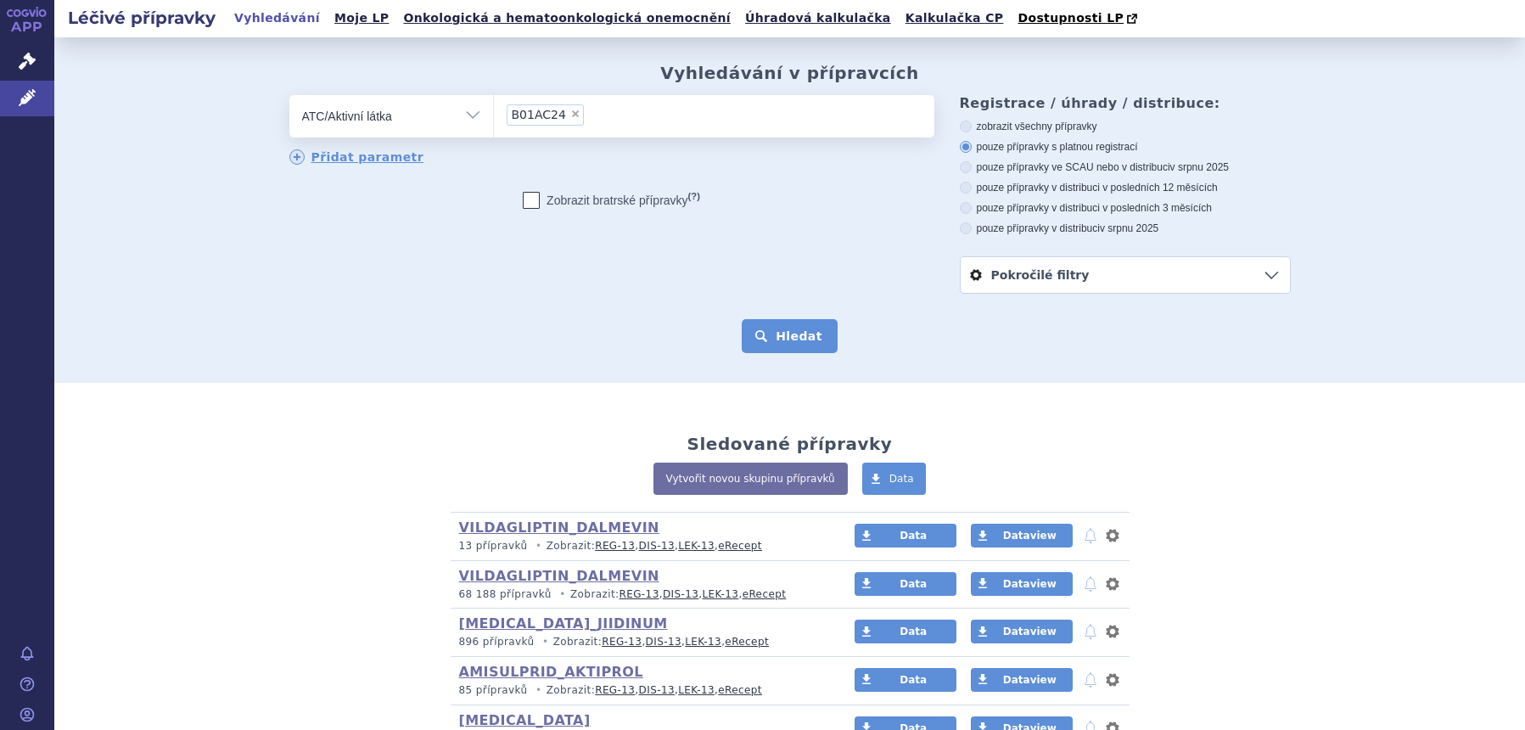
click at [776, 333] on button "Hledat" at bounding box center [790, 336] width 96 height 34
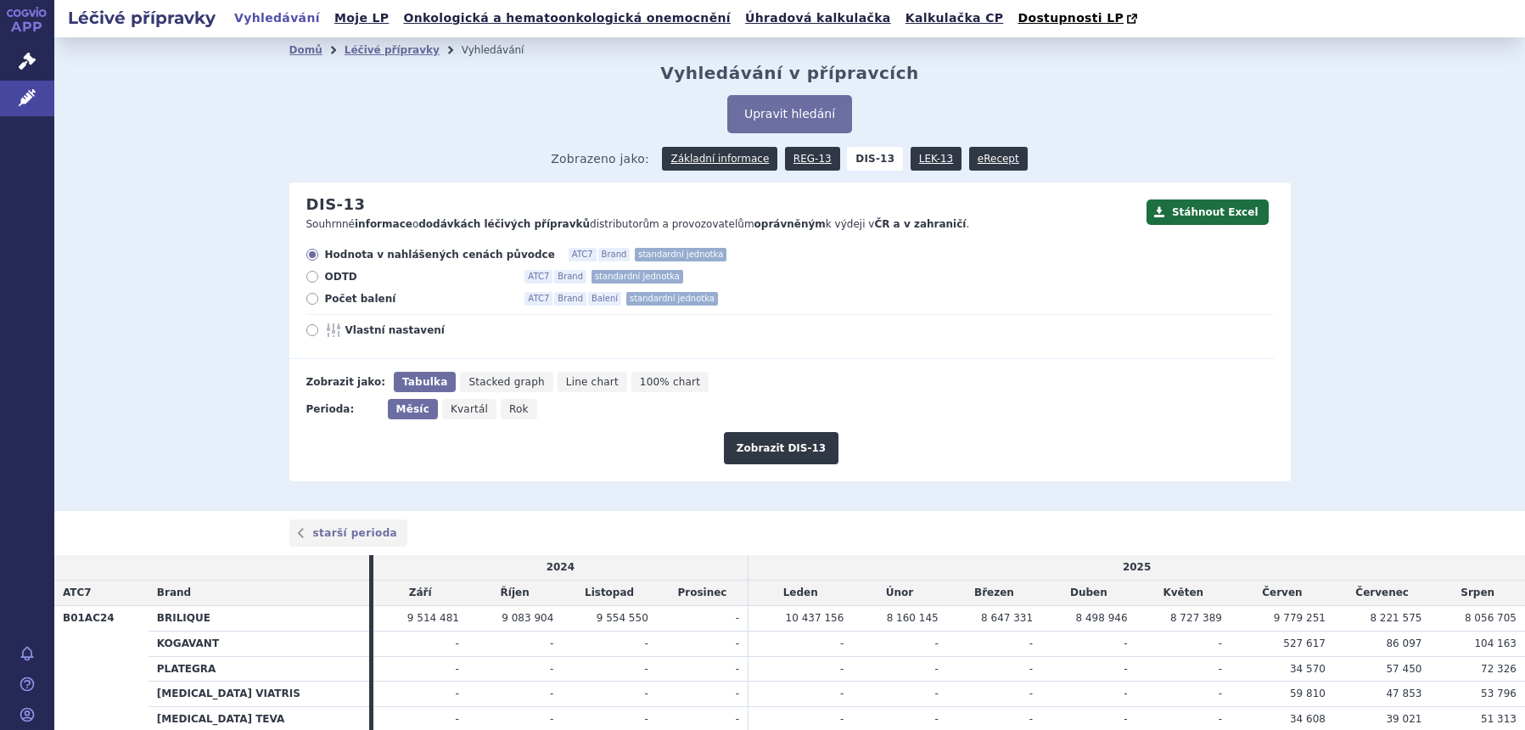
click at [367, 323] on div "Hodnota v nahlášených cenách původce ATC7 Brand standardní jednotka ODTD ATC7 B…" at bounding box center [781, 303] width 984 height 111
click at [364, 331] on span "Vlastní nastavení" at bounding box center [438, 330] width 187 height 14
click at [319, 331] on input "Vlastní nastavení" at bounding box center [313, 332] width 11 height 11
radio input "true"
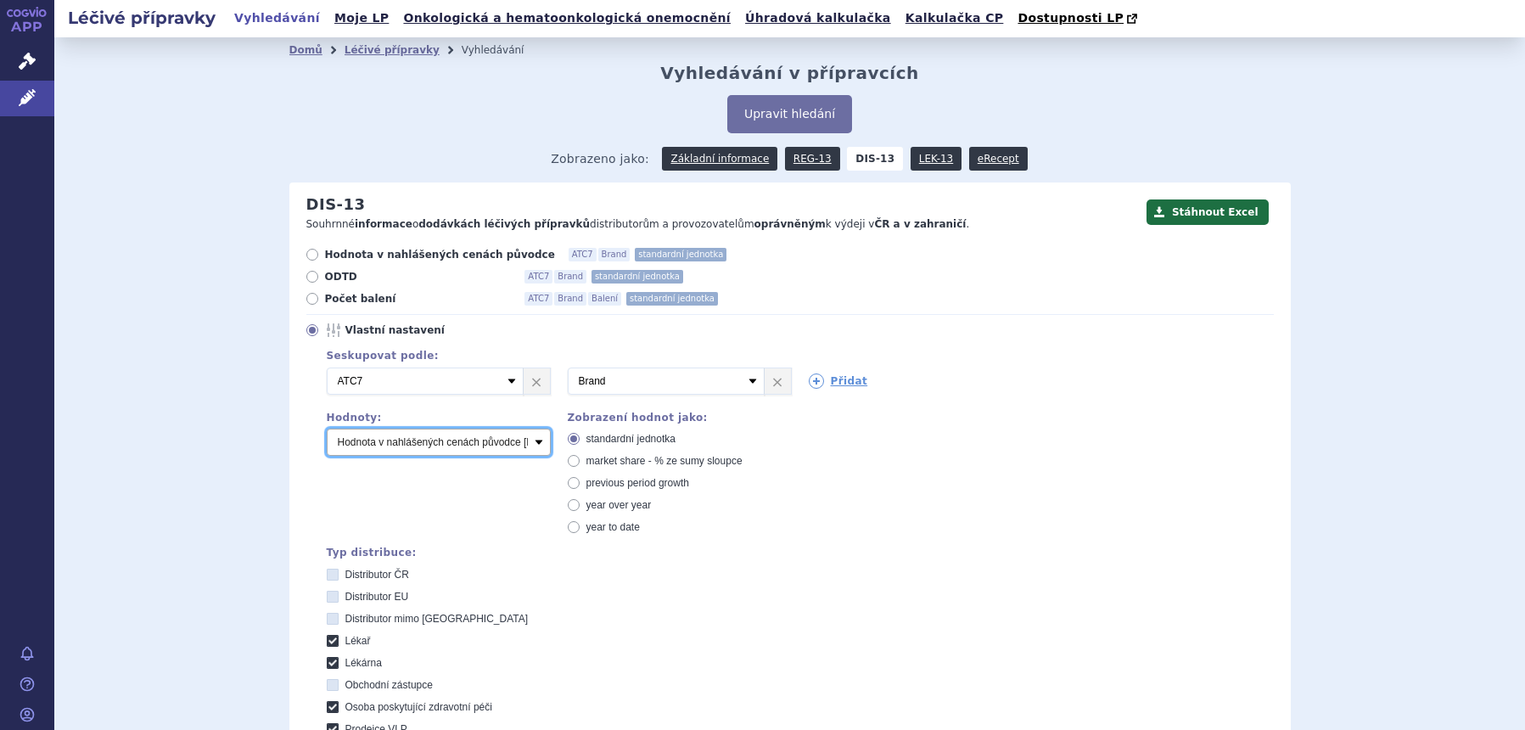
click at [415, 443] on select "Počet balení Hodnota v nahlášených cenách původce [DIS-13] Hodnota v maximálníc…" at bounding box center [439, 442] width 224 height 27
select select "packages"
click at [327, 429] on select "Počet balení Hodnota v nahlášených cenách původce [DIS-13] Hodnota v maximálníc…" at bounding box center [439, 442] width 224 height 27
click at [809, 381] on icon at bounding box center [816, 380] width 15 height 15
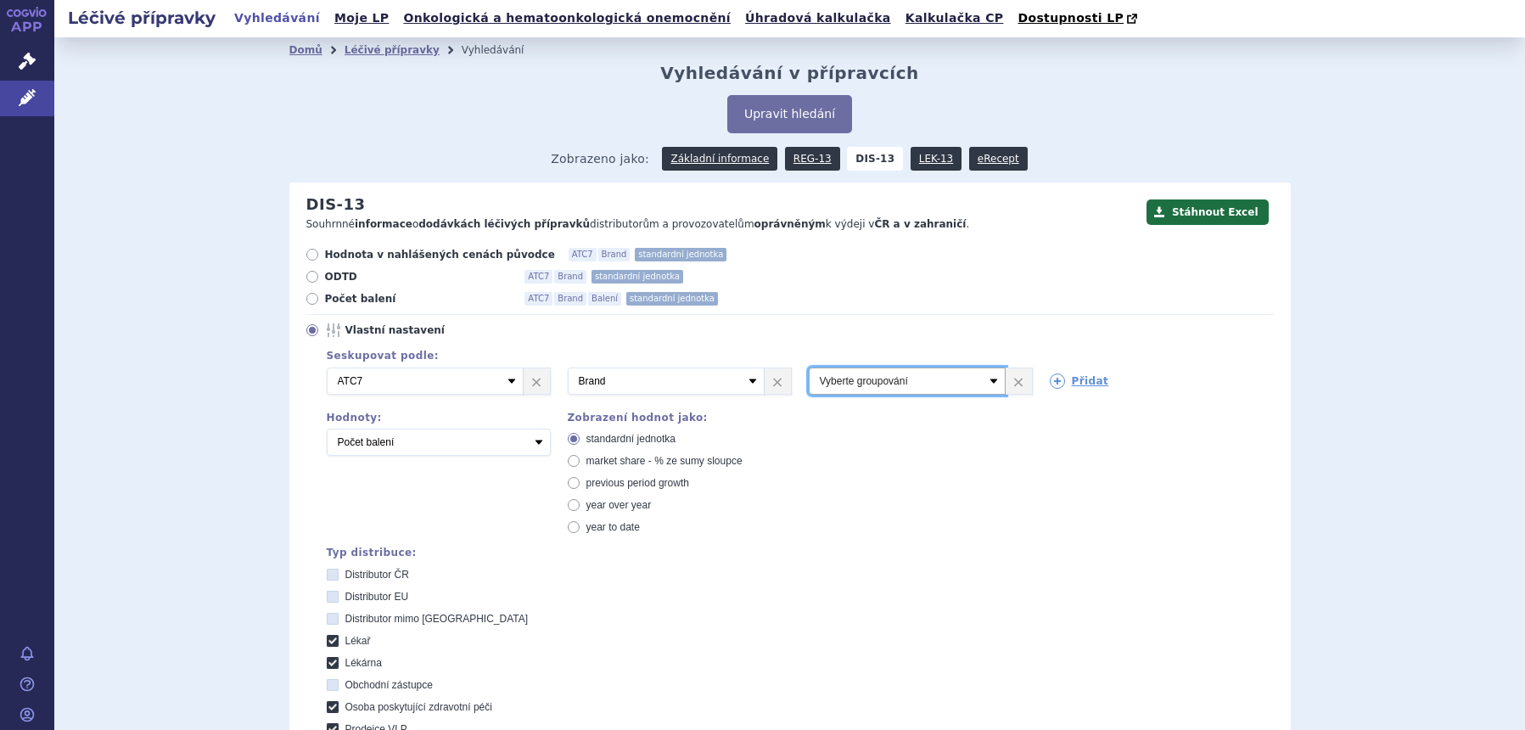
click at [821, 380] on select "Vyberte groupování ATC3 ATC5 ATC7 Brand Balení SÚKL kód MAH VPOIS Referenční sk…" at bounding box center [907, 380] width 197 height 27
select select "package"
click at [809, 368] on select "Vyberte groupování ATC3 ATC5 ATC7 Brand Balení SÚKL kód MAH VPOIS Referenční sk…" at bounding box center [907, 380] width 197 height 27
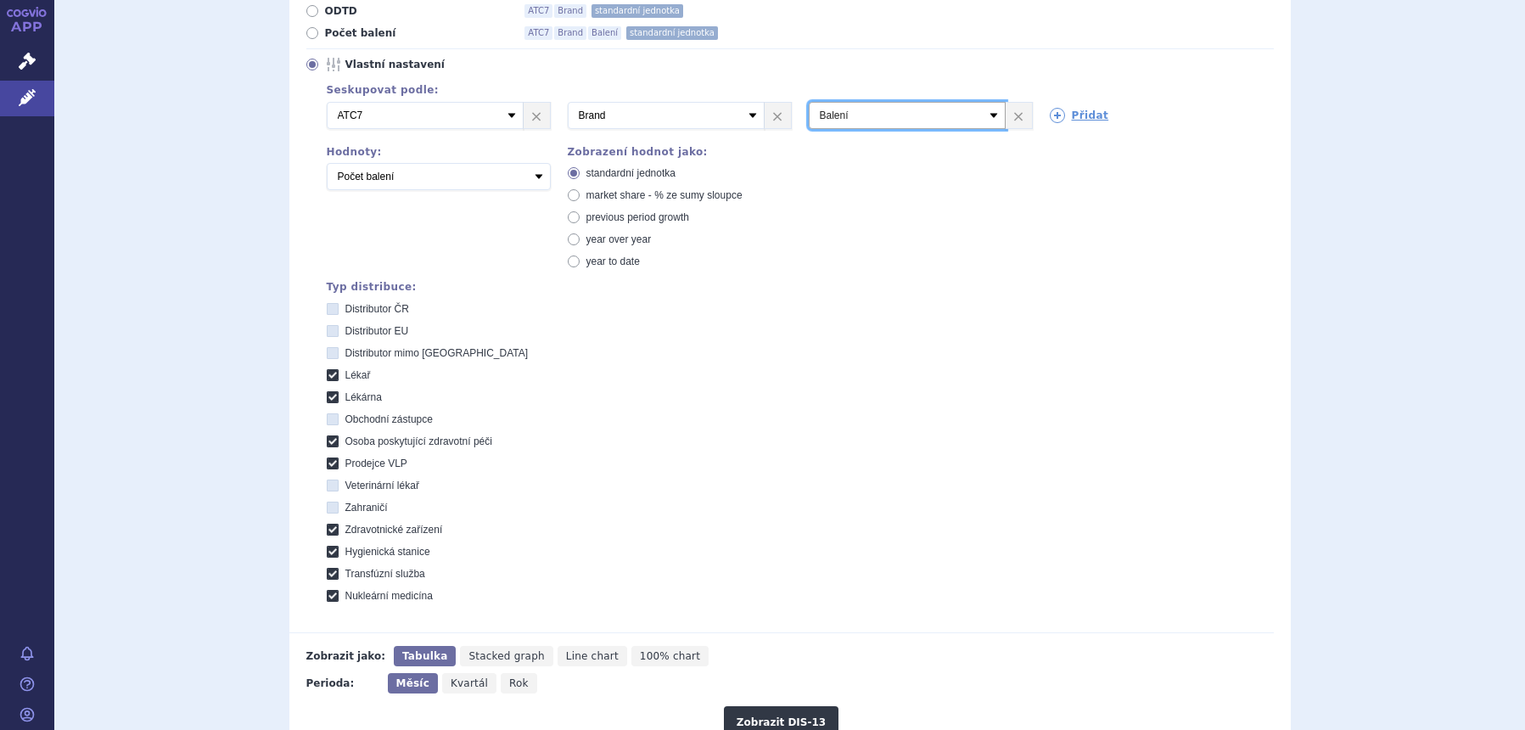
scroll to position [318, 0]
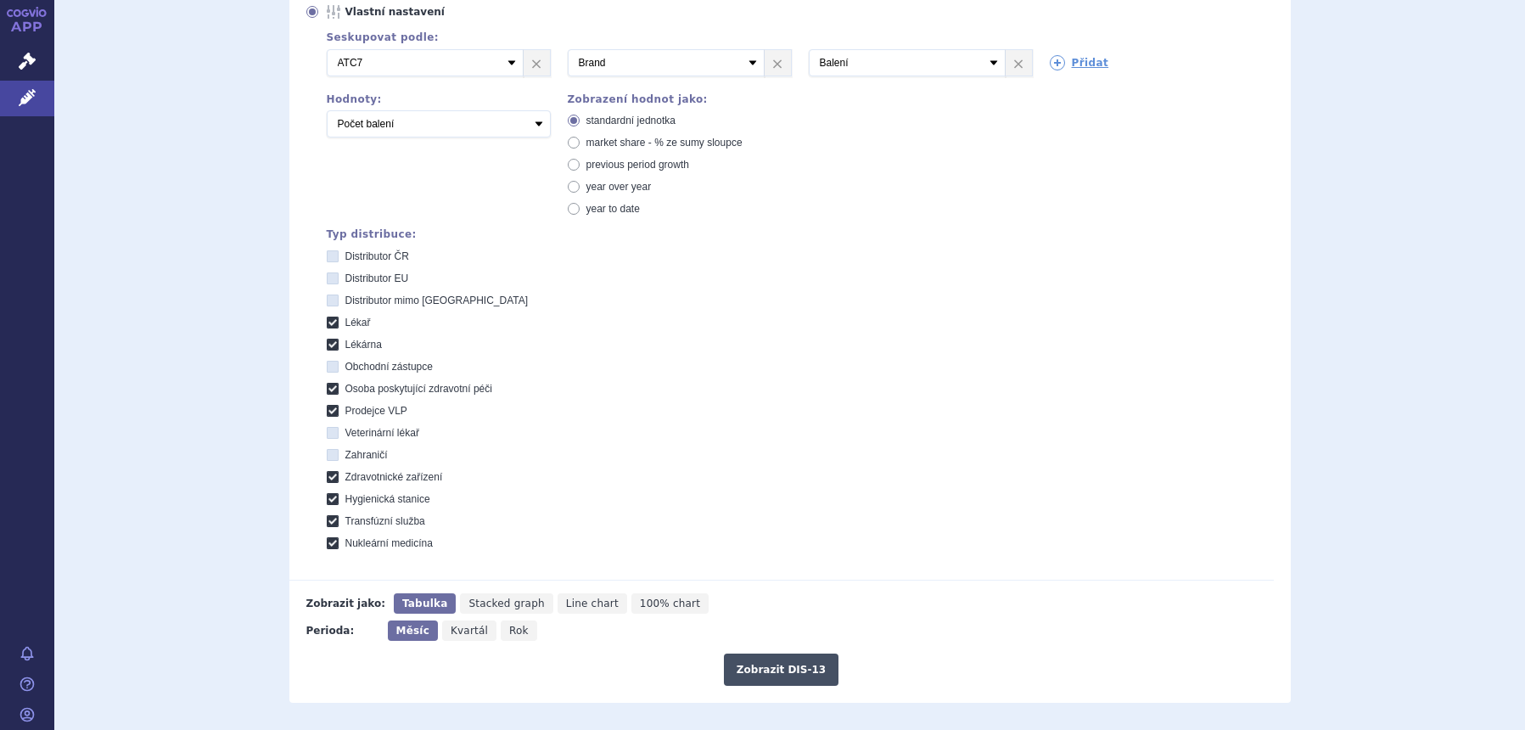
click at [756, 665] on button "Zobrazit DIS-13" at bounding box center [781, 669] width 115 height 32
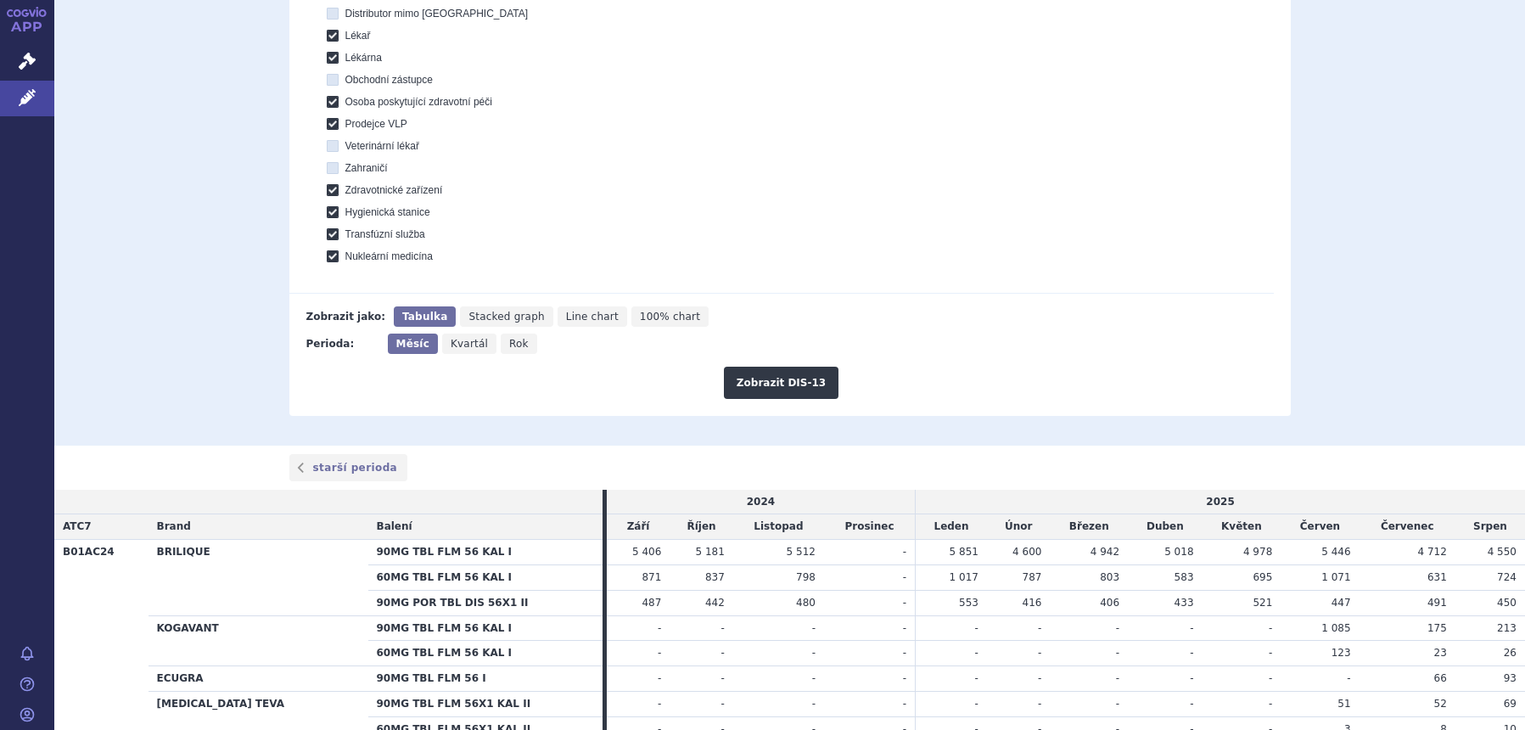
scroll to position [889, 0]
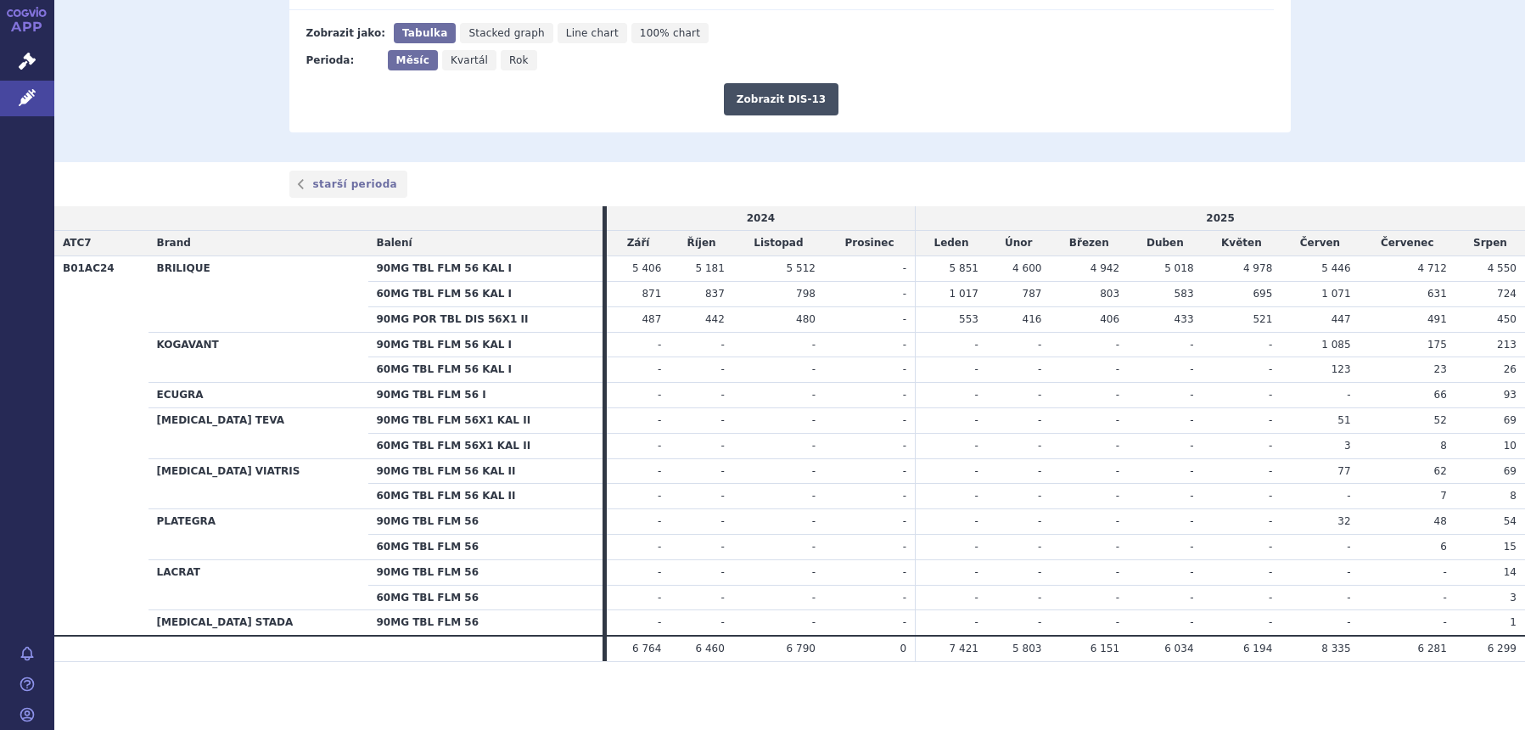
click at [763, 96] on button "Zobrazit DIS-13" at bounding box center [781, 99] width 115 height 32
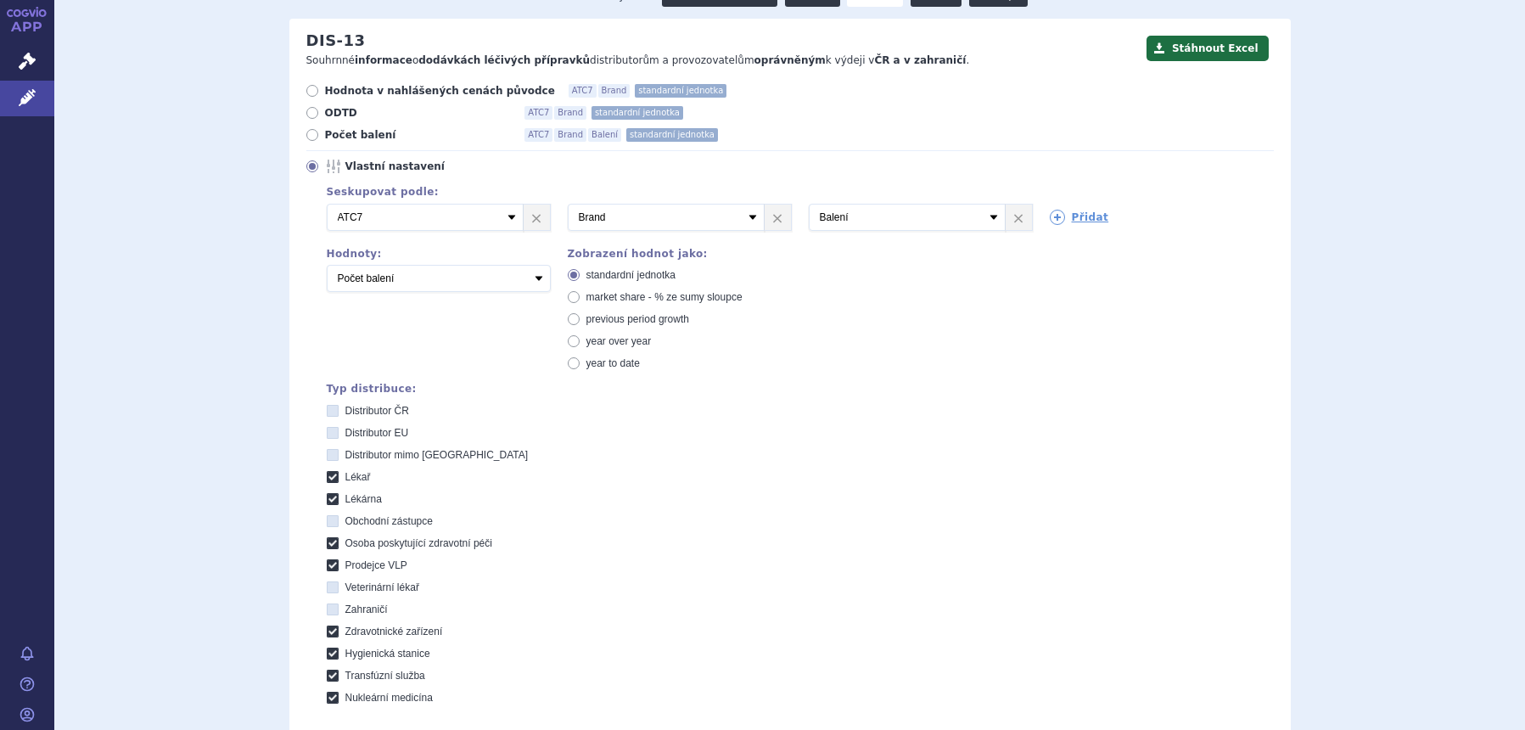
scroll to position [41, 0]
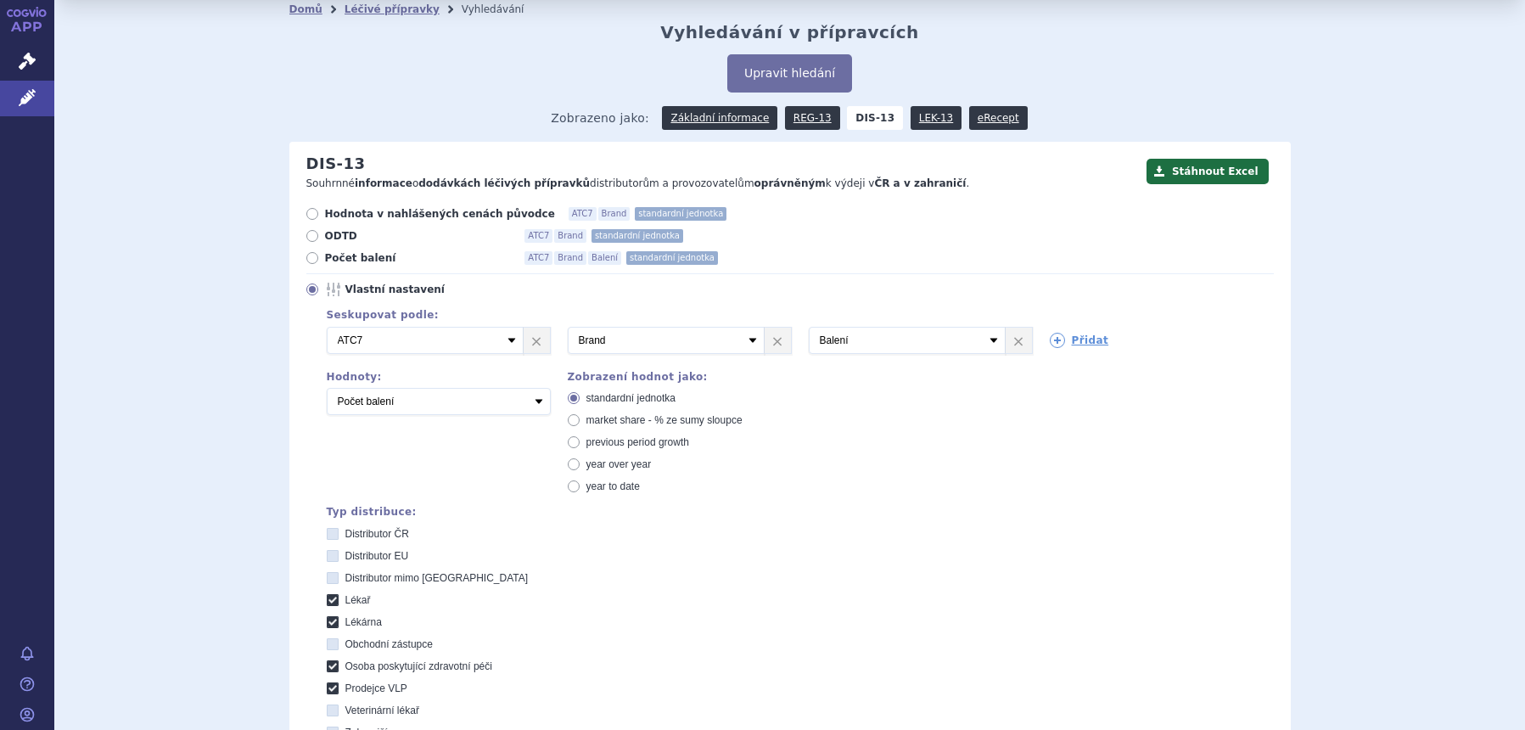
click at [385, 216] on span "Hodnota v nahlášených cenách původce" at bounding box center [440, 214] width 230 height 14
click at [319, 216] on input "Hodnota v nahlášených cenách původce ATC7 Brand standardní jednotka" at bounding box center [313, 215] width 11 height 11
radio input "true"
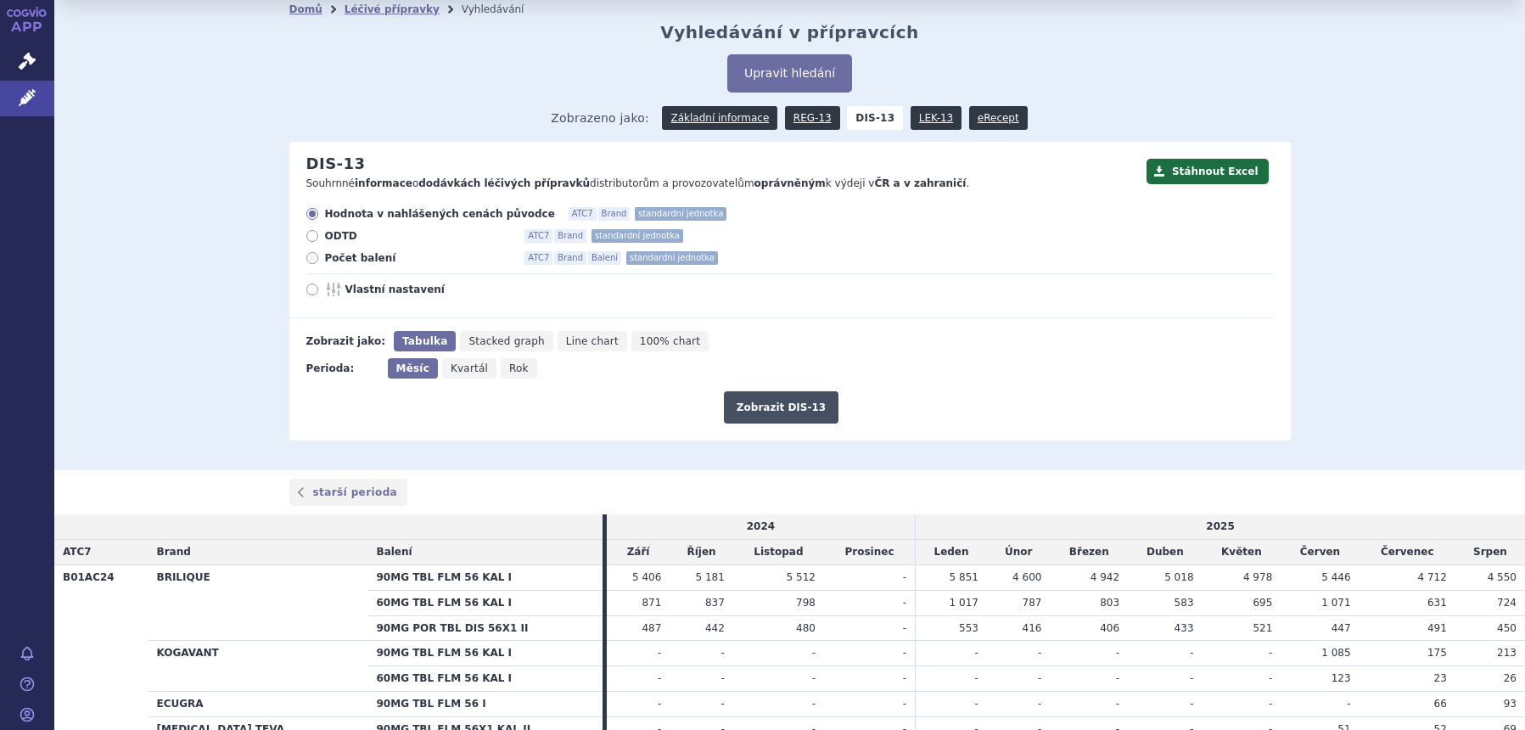
click at [776, 409] on button "Zobrazit DIS-13" at bounding box center [781, 407] width 115 height 32
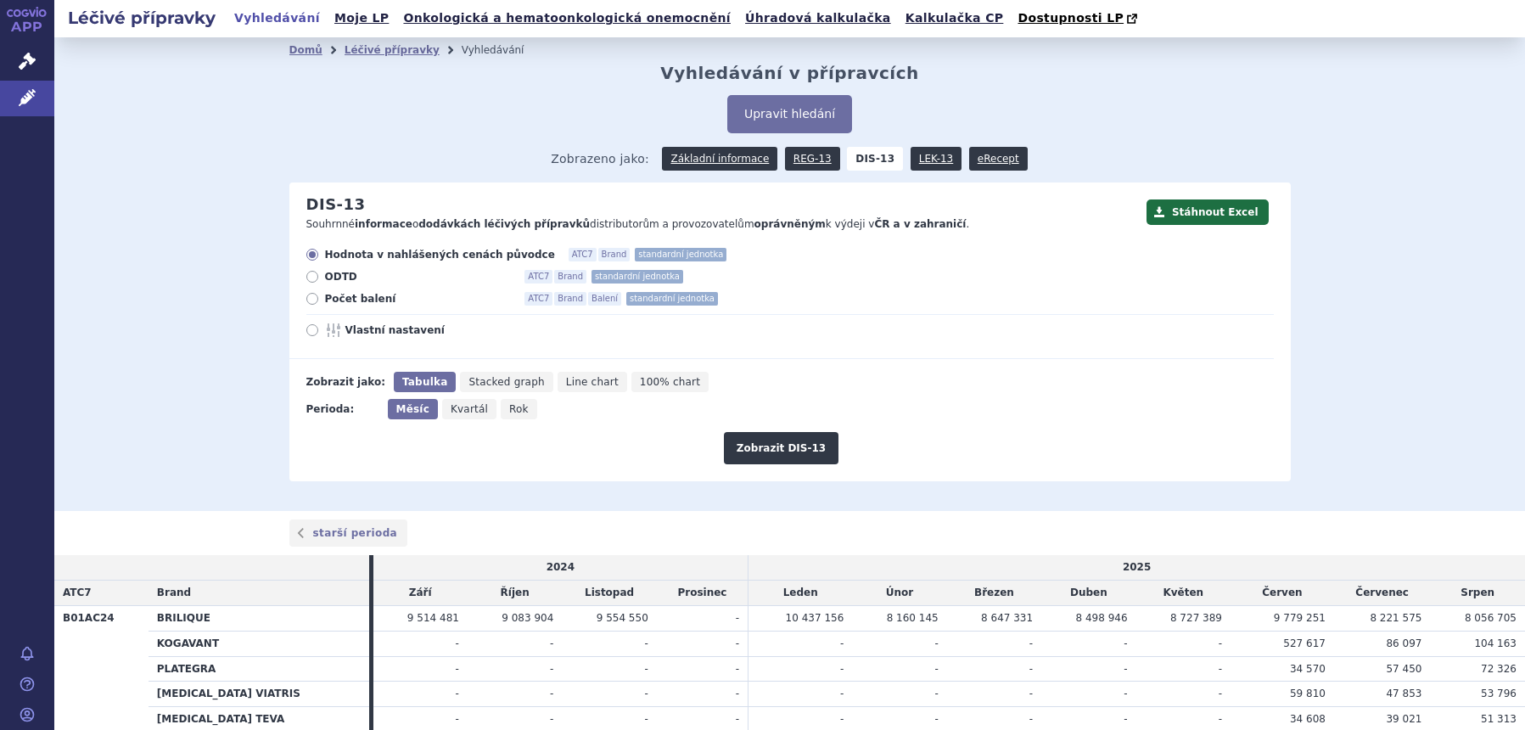
click at [509, 412] on span "Rok" at bounding box center [519, 409] width 20 height 12
click at [501, 410] on input "Rok" at bounding box center [506, 404] width 11 height 11
radio input "true"
click at [505, 412] on span "Rok" at bounding box center [516, 409] width 22 height 12
click at [787, 460] on button "Zobrazit DIS-13" at bounding box center [781, 448] width 115 height 32
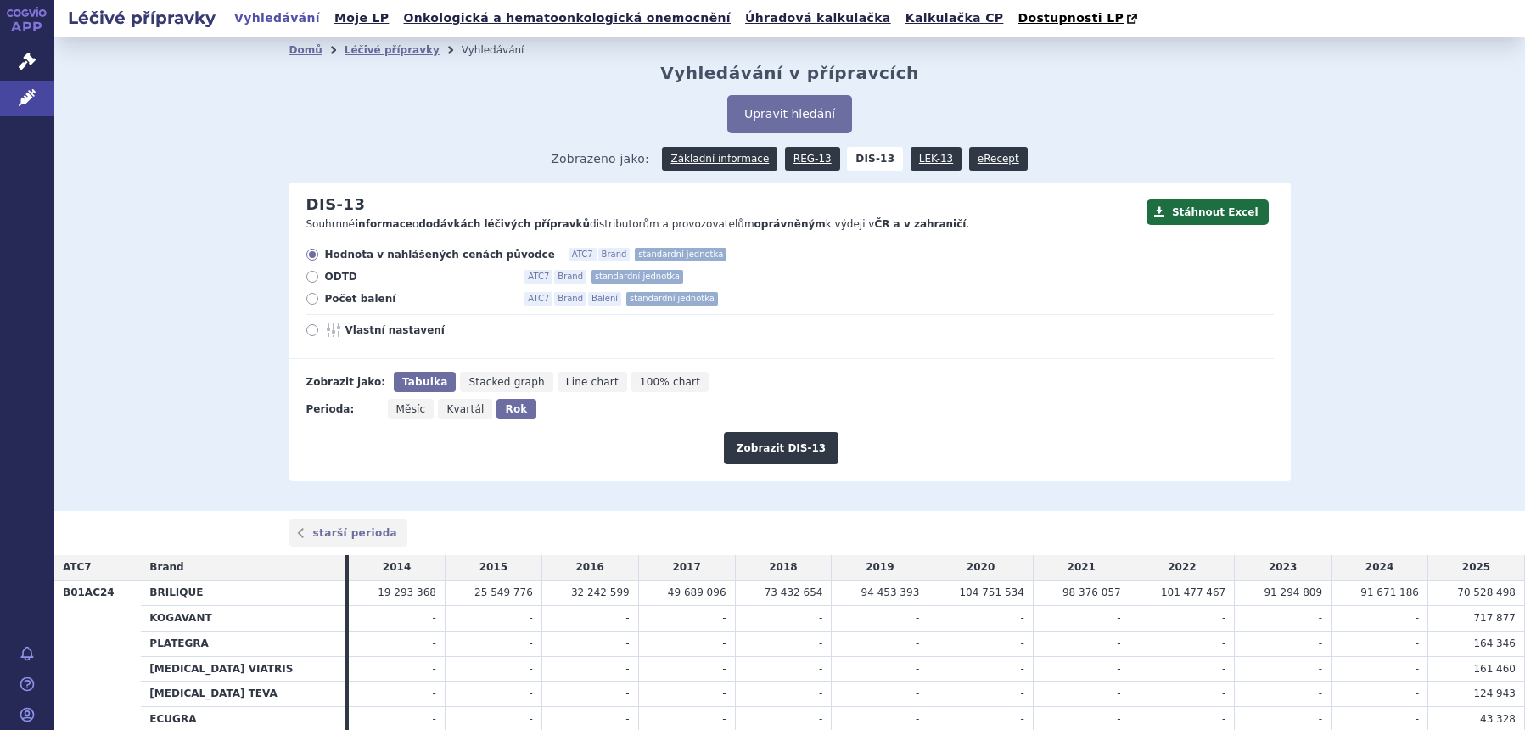
click at [389, 334] on span "Vlastní nastavení" at bounding box center [438, 330] width 187 height 14
click at [319, 334] on input "Vlastní nastavení" at bounding box center [313, 332] width 11 height 11
radio input "true"
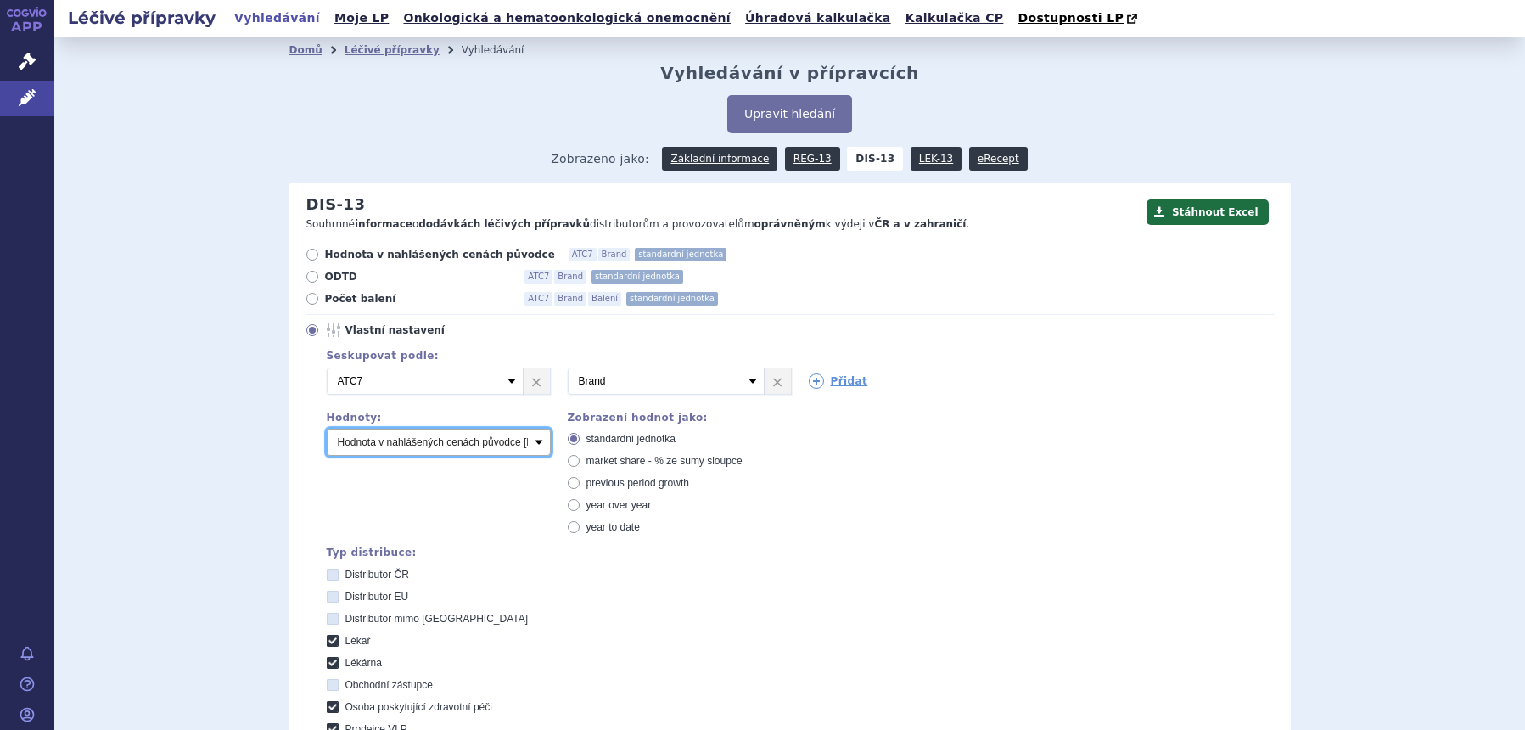
click at [478, 452] on select "Počet balení Hodnota v nahlášených cenách původce [DIS-13] Hodnota v maximálníc…" at bounding box center [439, 442] width 224 height 27
select select "packages"
click at [327, 429] on select "Počet balení Hodnota v nahlášených cenách původce [DIS-13] Hodnota v maximálníc…" at bounding box center [439, 442] width 224 height 27
click at [813, 376] on icon at bounding box center [816, 380] width 15 height 15
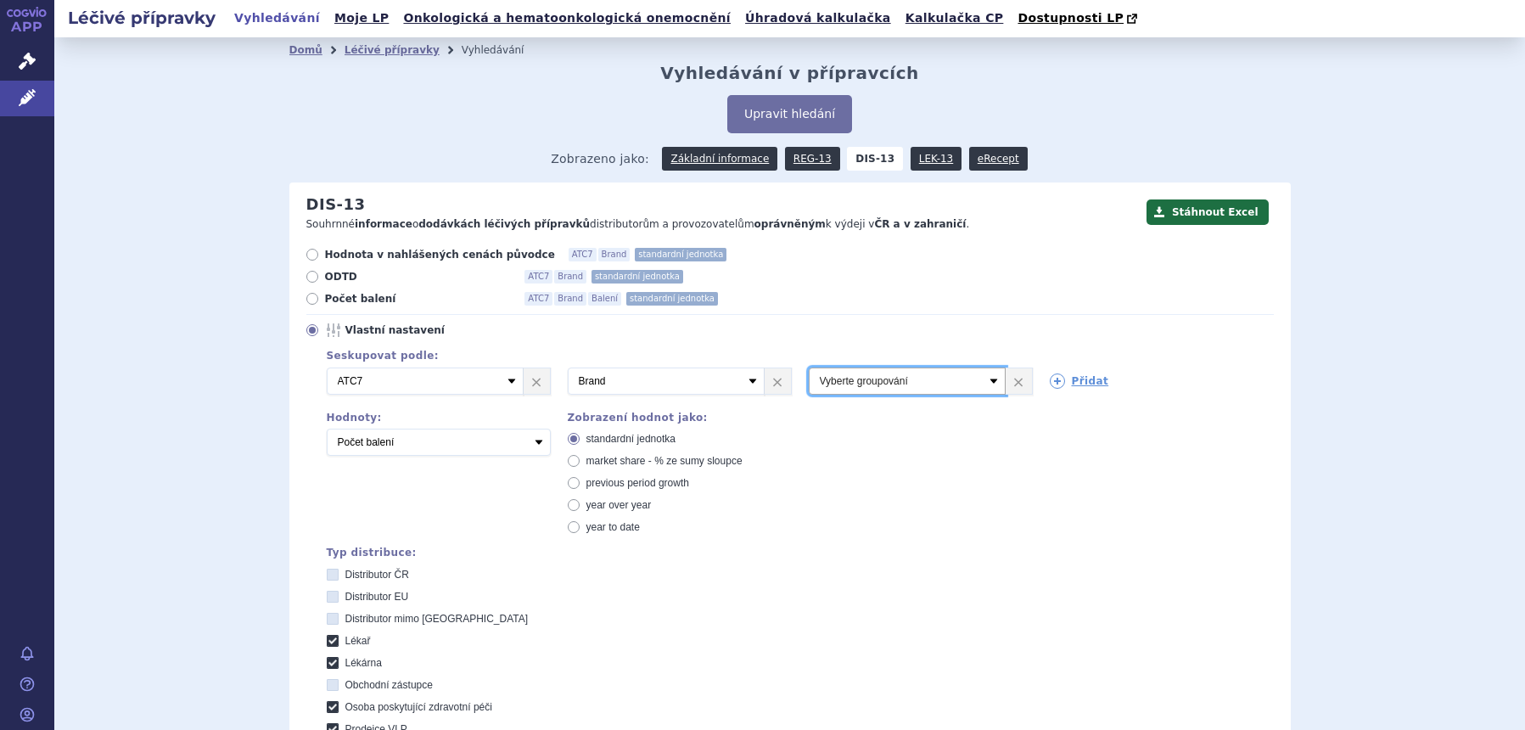
drag, startPoint x: 812, startPoint y: 376, endPoint x: 826, endPoint y: 384, distance: 15.6
click at [812, 376] on select "Vyberte groupování ATC3 ATC5 ATC7 Brand Balení SÚKL kód MAH VPOIS Referenční sk…" at bounding box center [907, 380] width 197 height 27
select select "package"
click at [809, 368] on select "Vyberte groupování ATC3 ATC5 ATC7 Brand Balení SÚKL kód MAH VPOIS Referenční sk…" at bounding box center [907, 380] width 197 height 27
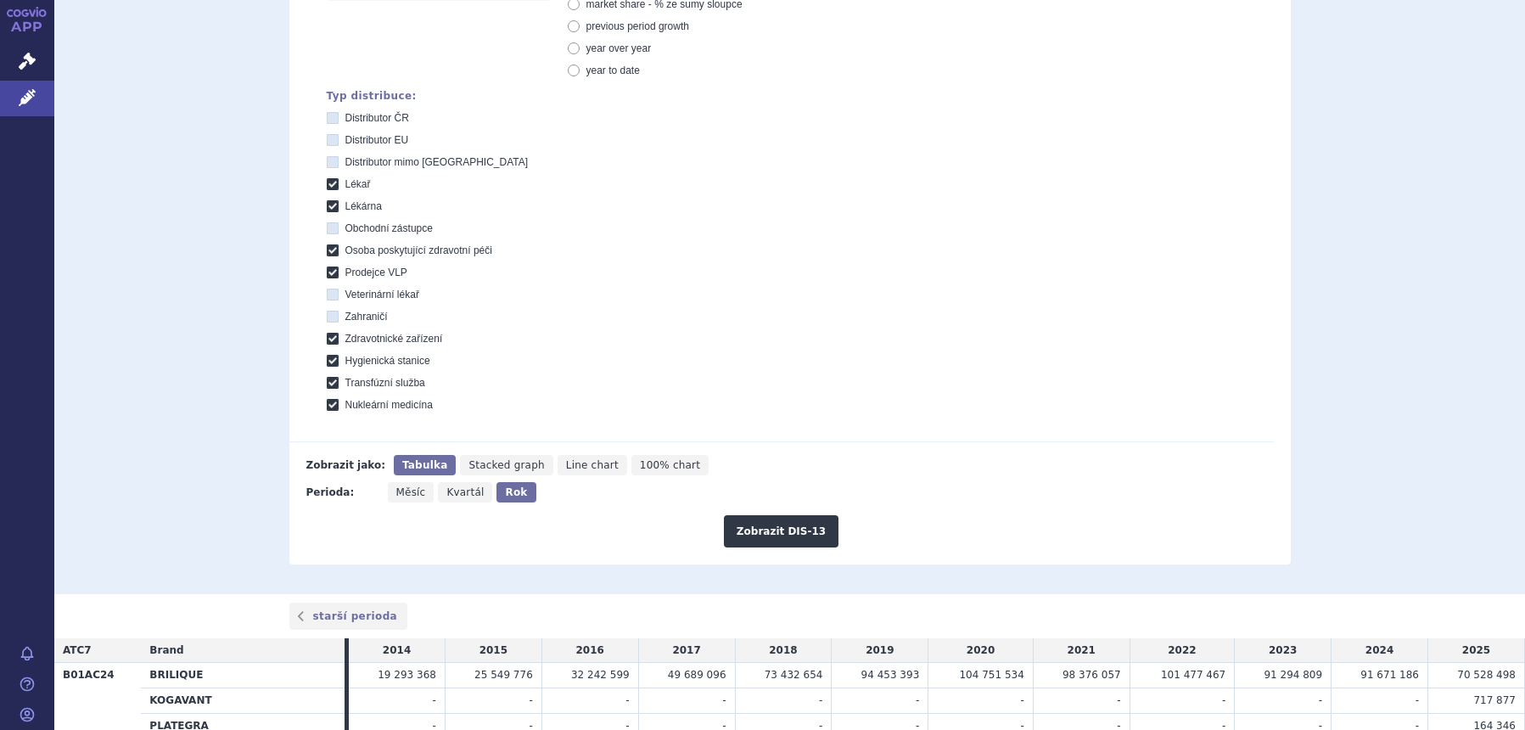
scroll to position [636, 0]
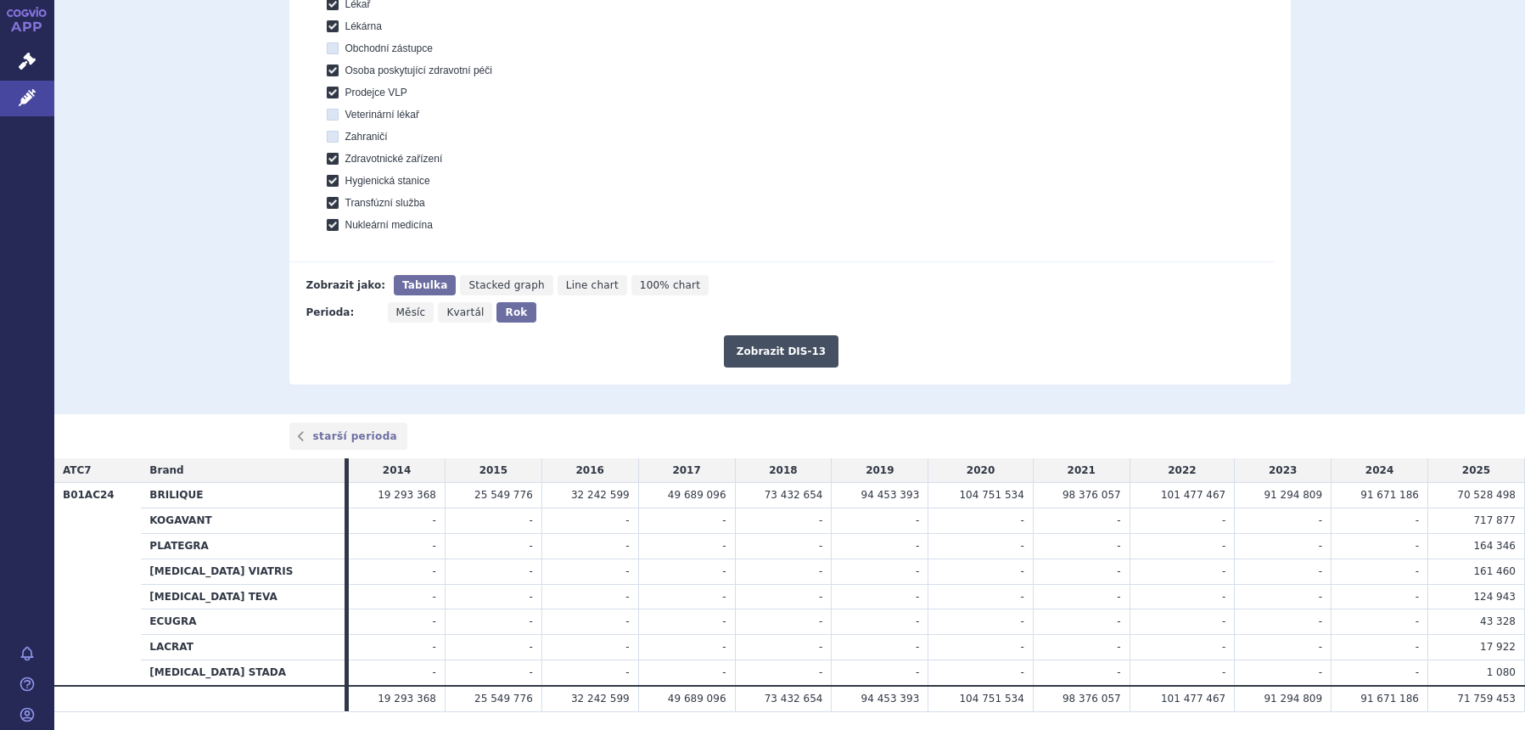
click at [807, 355] on button "Zobrazit DIS-13" at bounding box center [781, 351] width 115 height 32
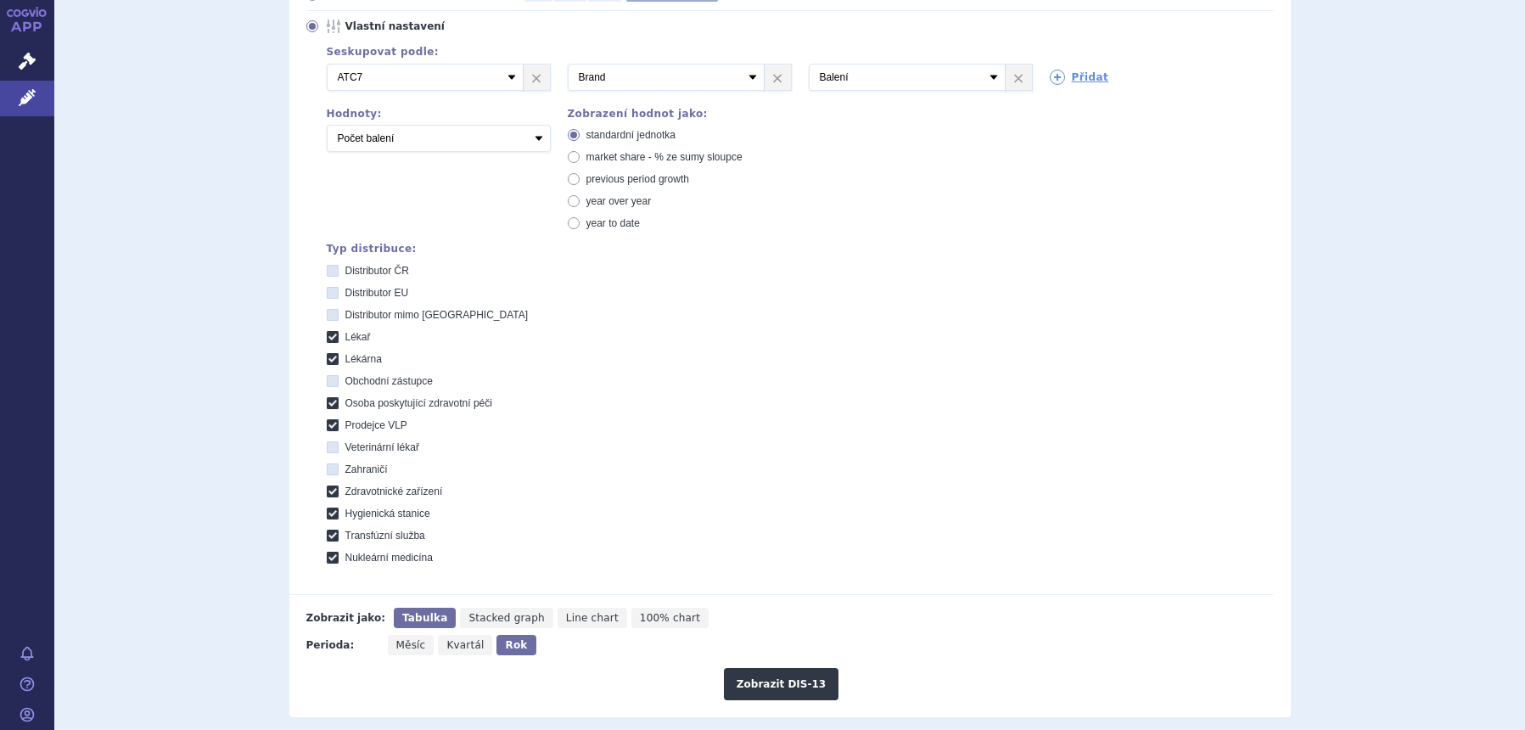
scroll to position [865, 0]
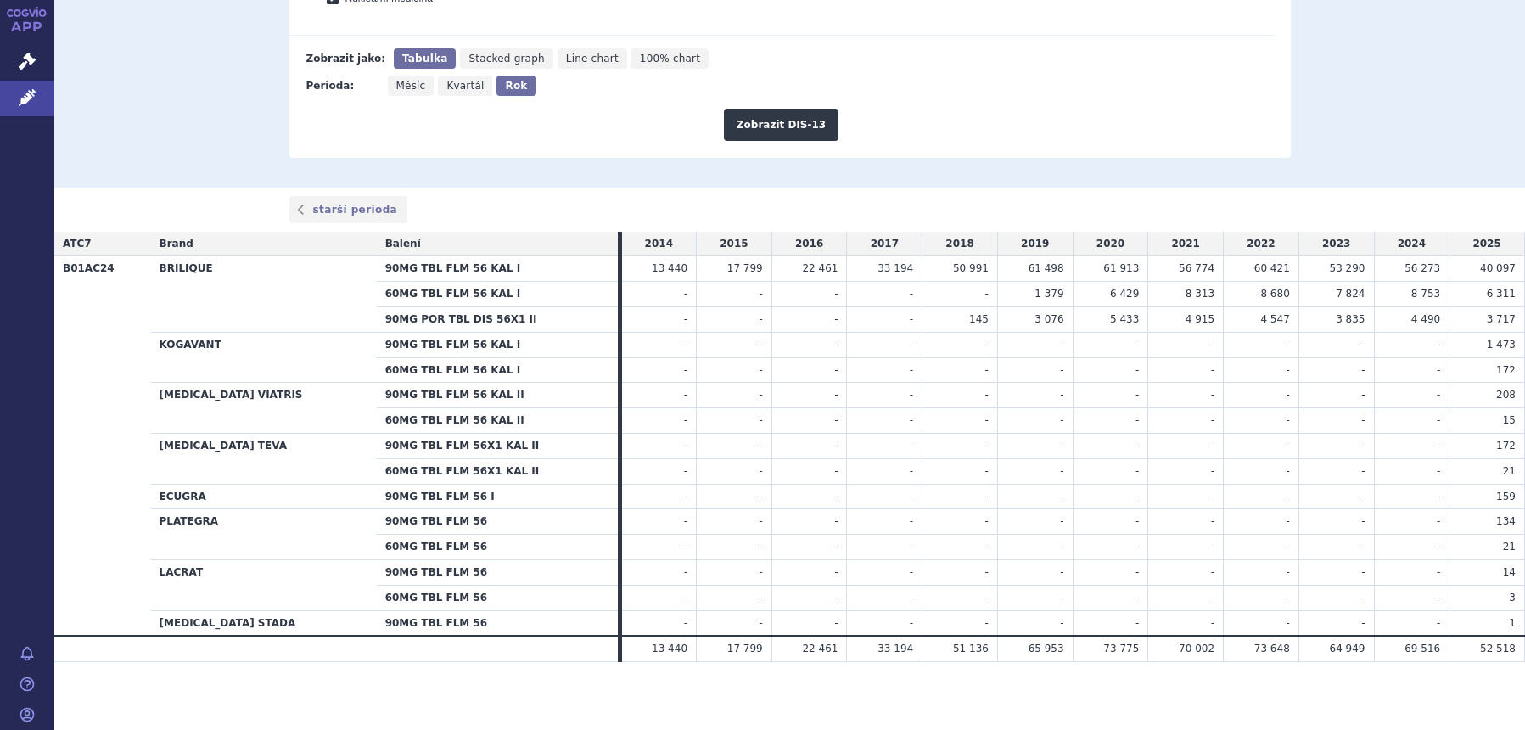
click at [396, 83] on span "Měsíc" at bounding box center [411, 86] width 30 height 12
click at [395, 83] on input "Měsíc" at bounding box center [393, 81] width 11 height 11
radio input "true"
click at [728, 115] on button "Zobrazit DIS-13" at bounding box center [781, 125] width 115 height 32
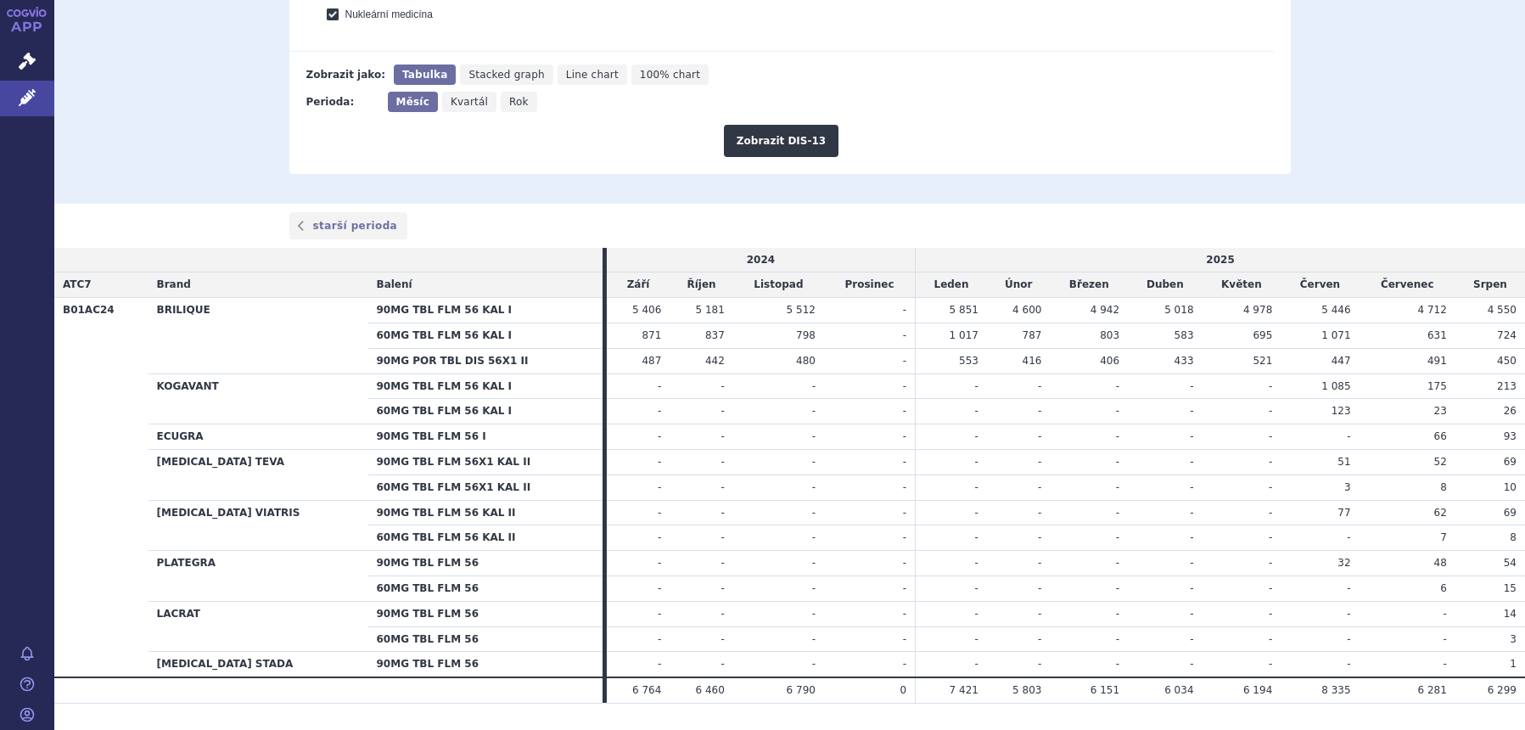
scroll to position [849, 0]
